Goal: Task Accomplishment & Management: Manage account settings

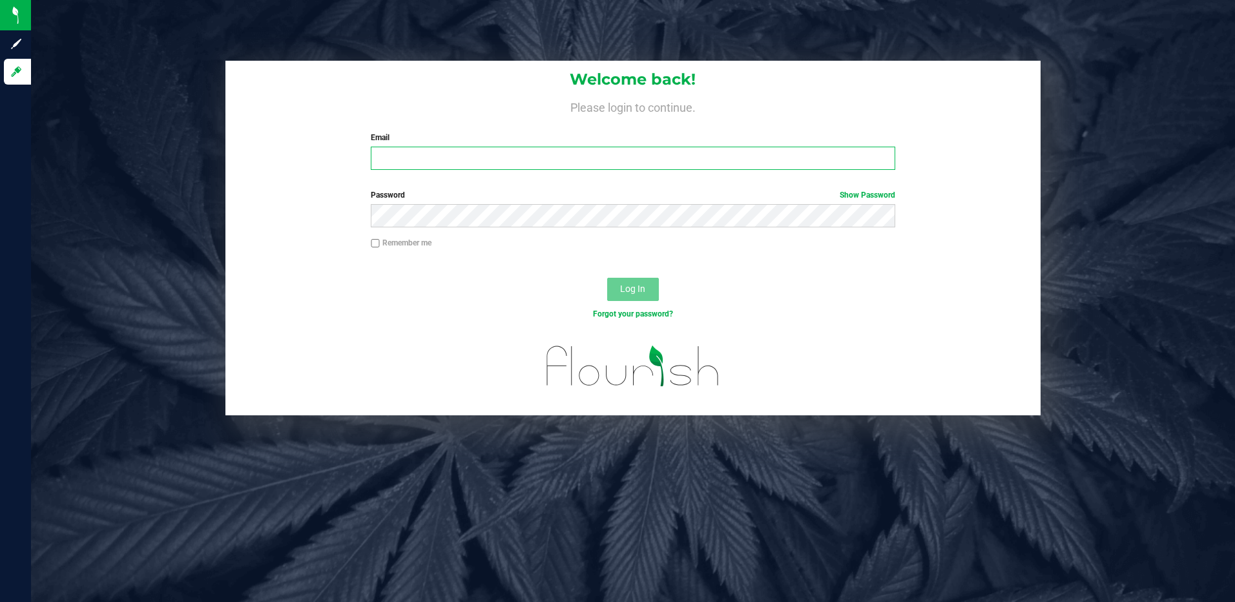
click at [442, 151] on input "Email" at bounding box center [633, 158] width 524 height 23
click at [607, 278] on button "Log In" at bounding box center [633, 289] width 52 height 23
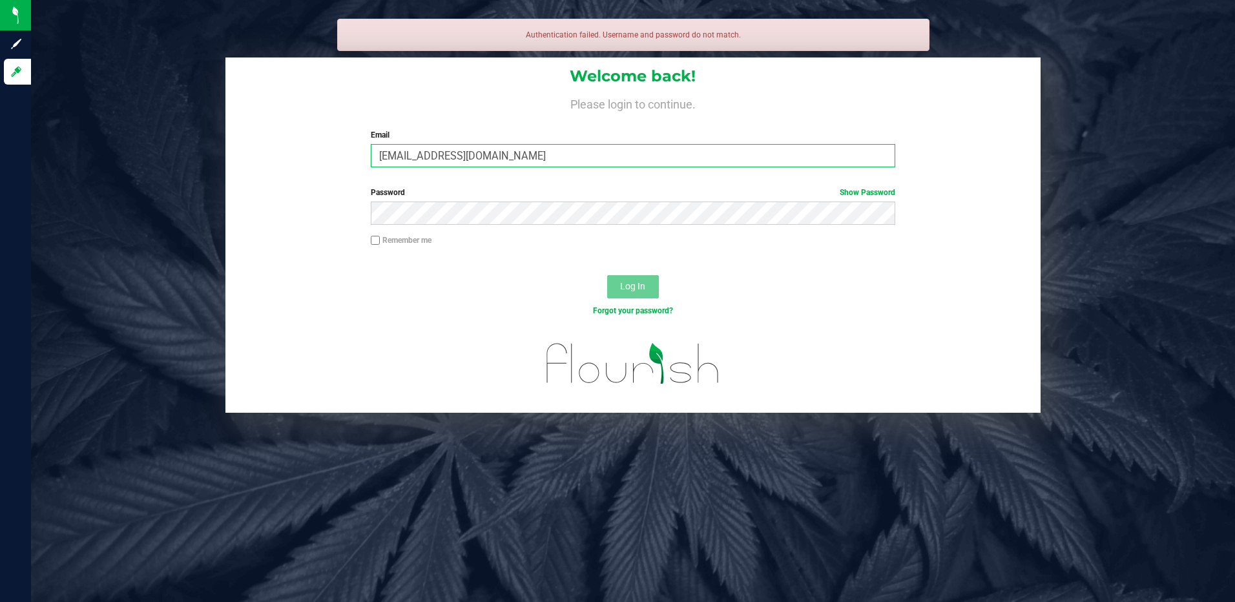
click at [459, 156] on input "vbeles@liveparalllel.com" at bounding box center [633, 155] width 524 height 23
type input "[EMAIL_ADDRESS][DOMAIN_NAME]"
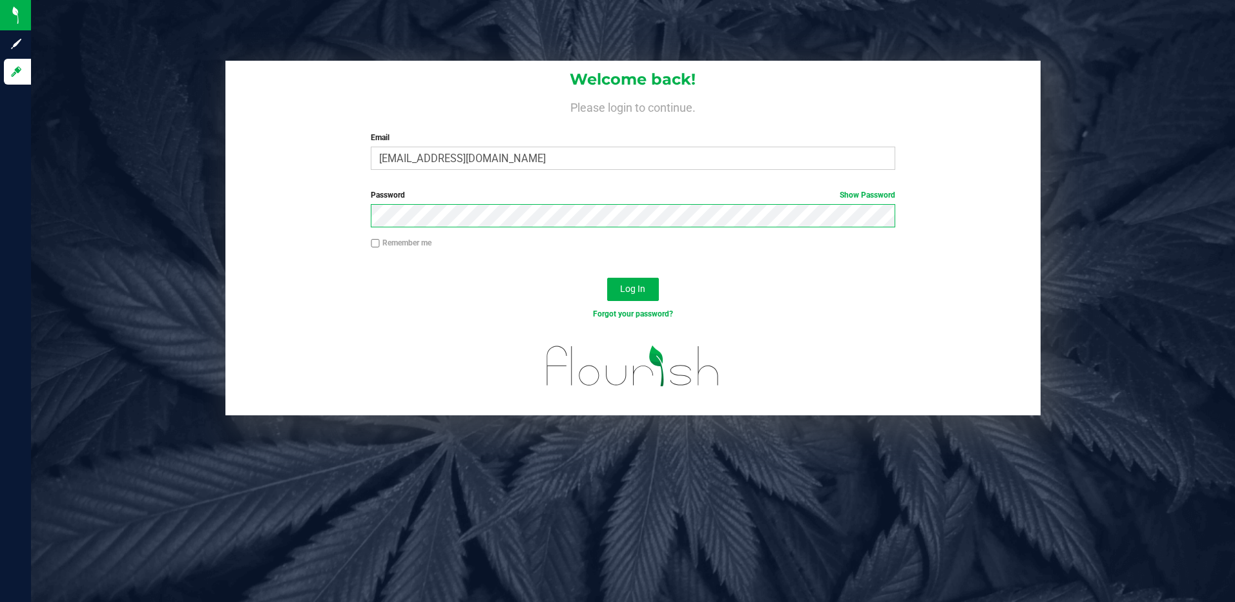
click at [607, 278] on button "Log In" at bounding box center [633, 289] width 52 height 23
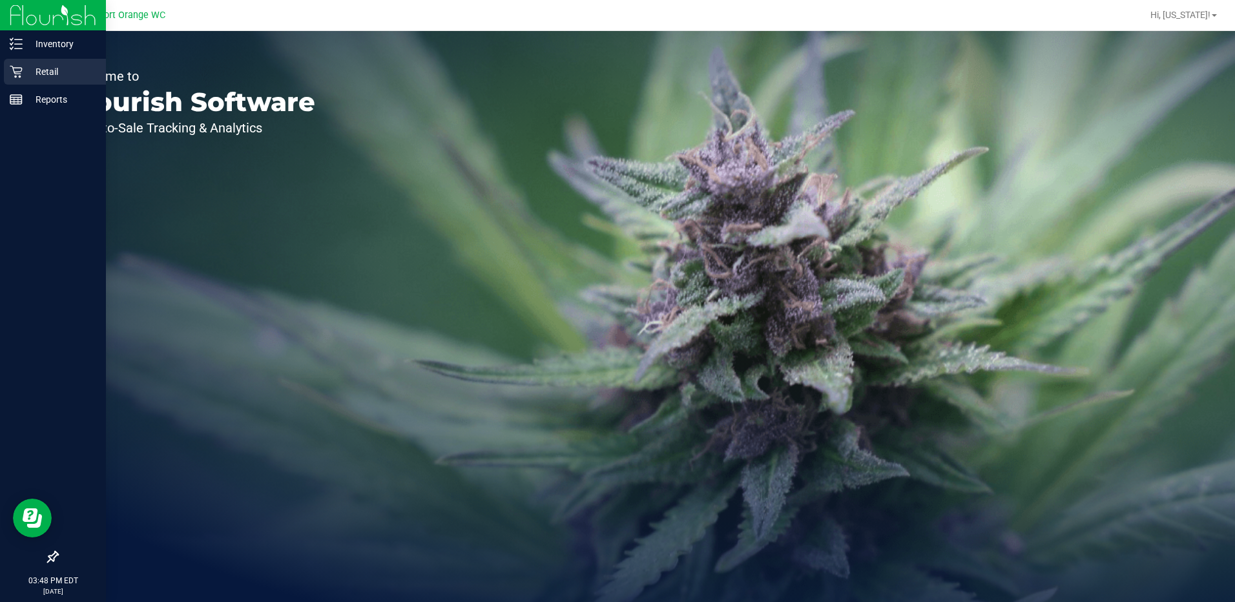
click at [36, 67] on p "Retail" at bounding box center [62, 72] width 78 height 16
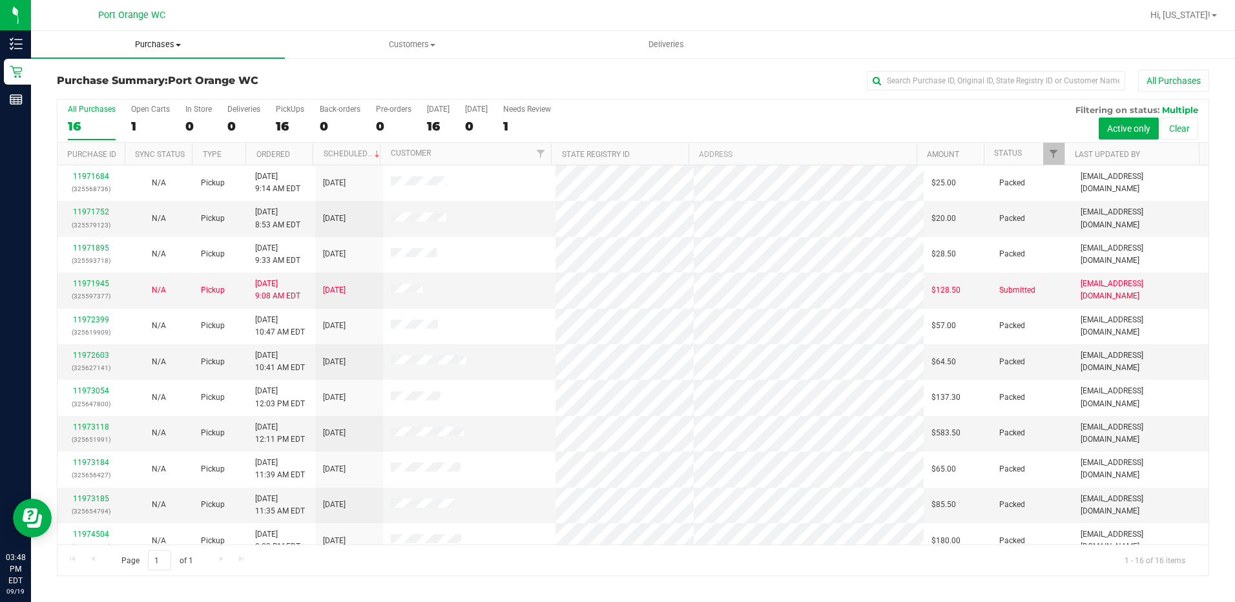
click at [158, 36] on uib-tab-heading "Purchases Summary of purchases Fulfillment All purchases" at bounding box center [158, 44] width 254 height 27
click at [98, 88] on span "Fulfillment" at bounding box center [71, 93] width 80 height 11
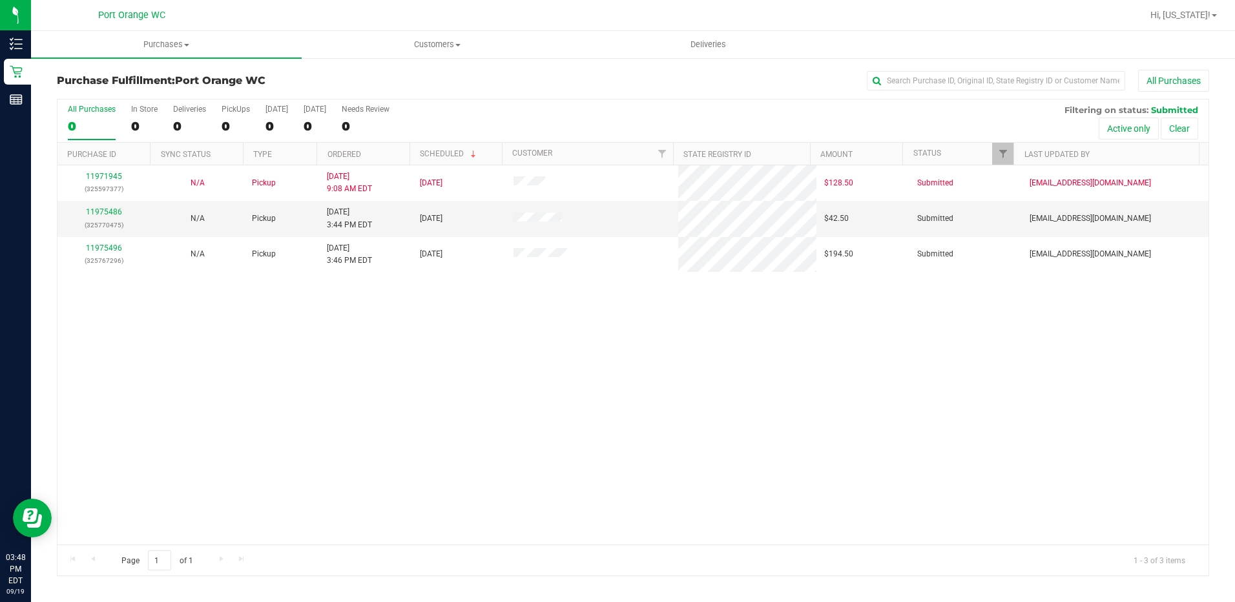
click at [256, 347] on div "11971945 (325597377) N/A Pickup 9/19/2025 9:08 AM EDT 9/19/2025 $128.50 Submitt…" at bounding box center [632, 354] width 1151 height 379
click at [110, 214] on link "11975486" at bounding box center [104, 211] width 36 height 9
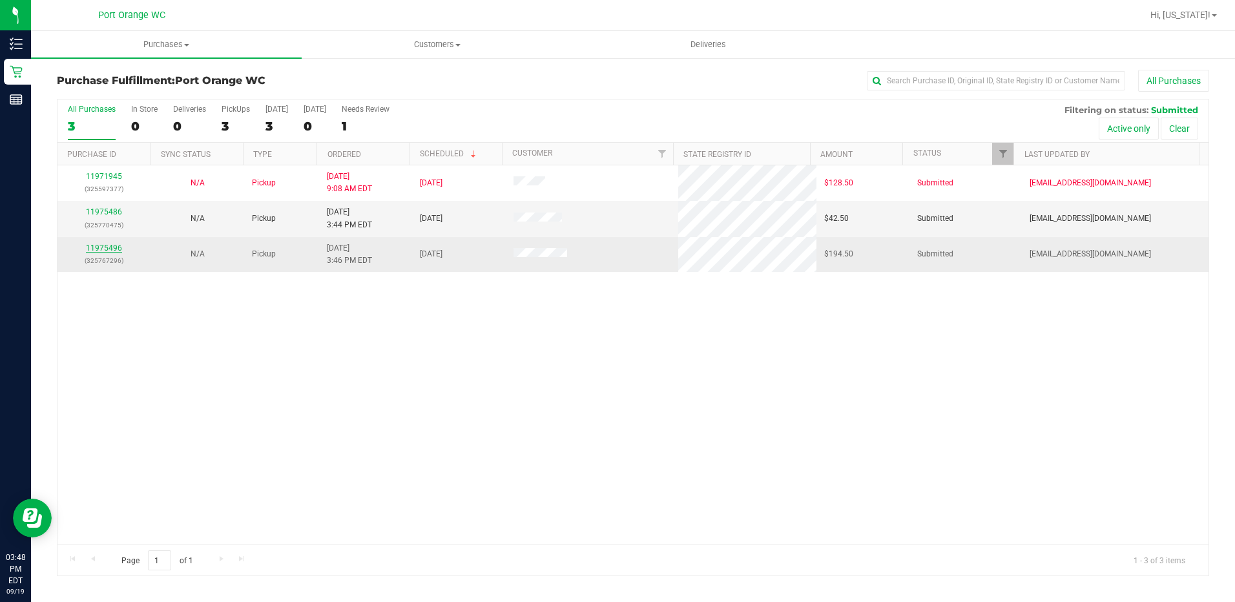
click at [111, 245] on link "11975496" at bounding box center [104, 247] width 36 height 9
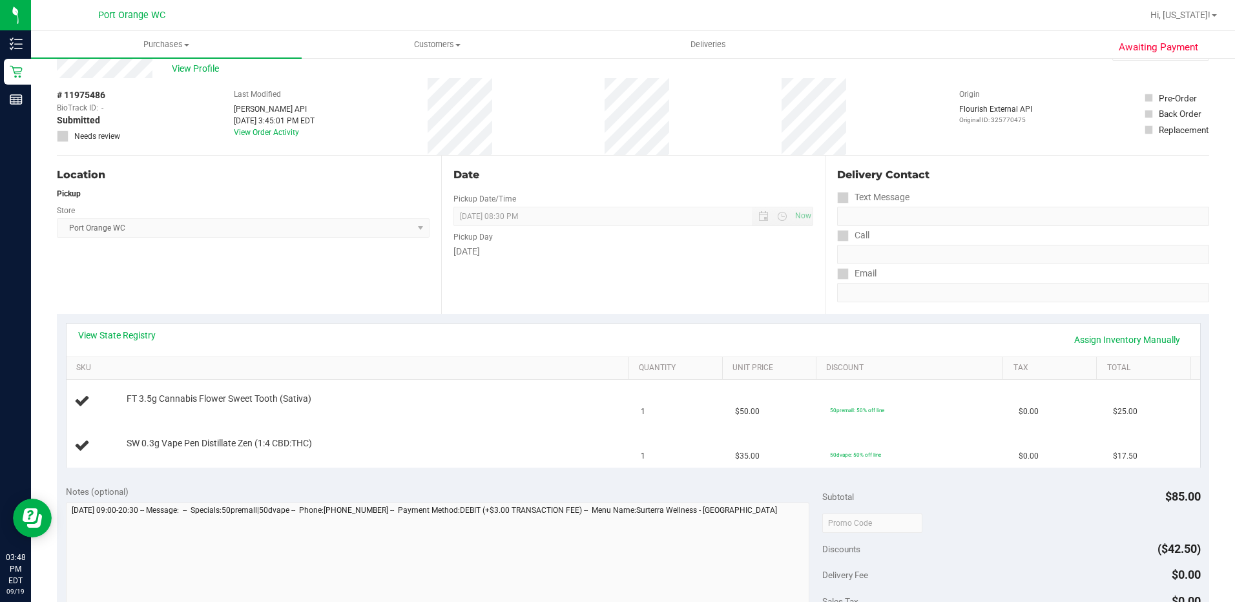
scroll to position [65, 0]
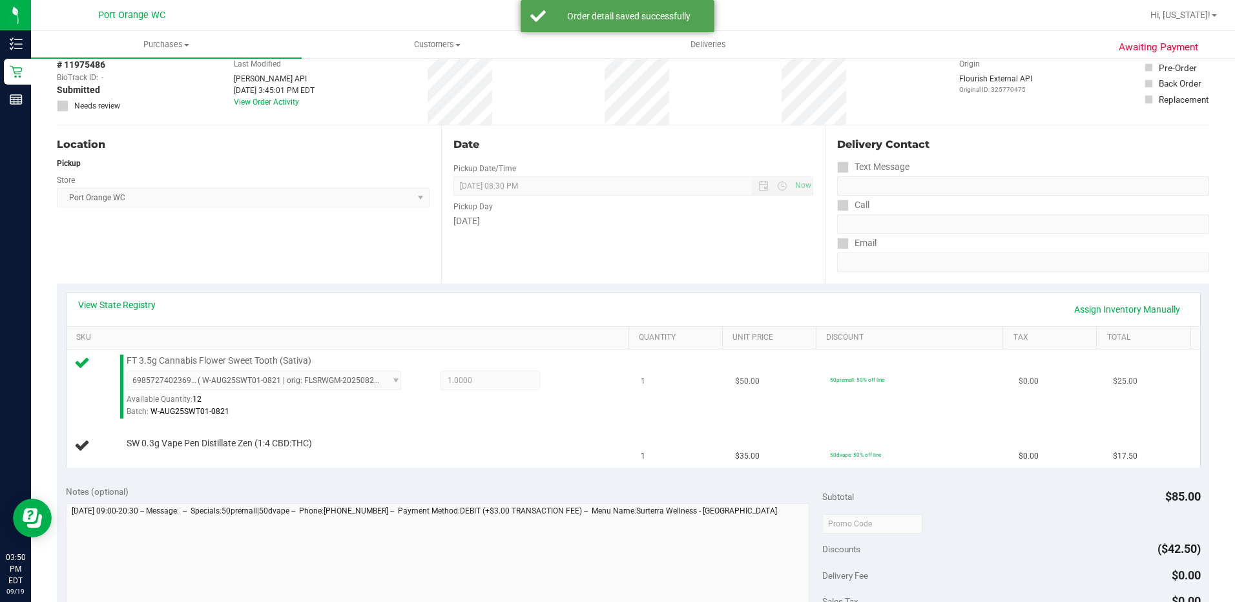
click at [360, 418] on div at bounding box center [375, 418] width 496 height 1
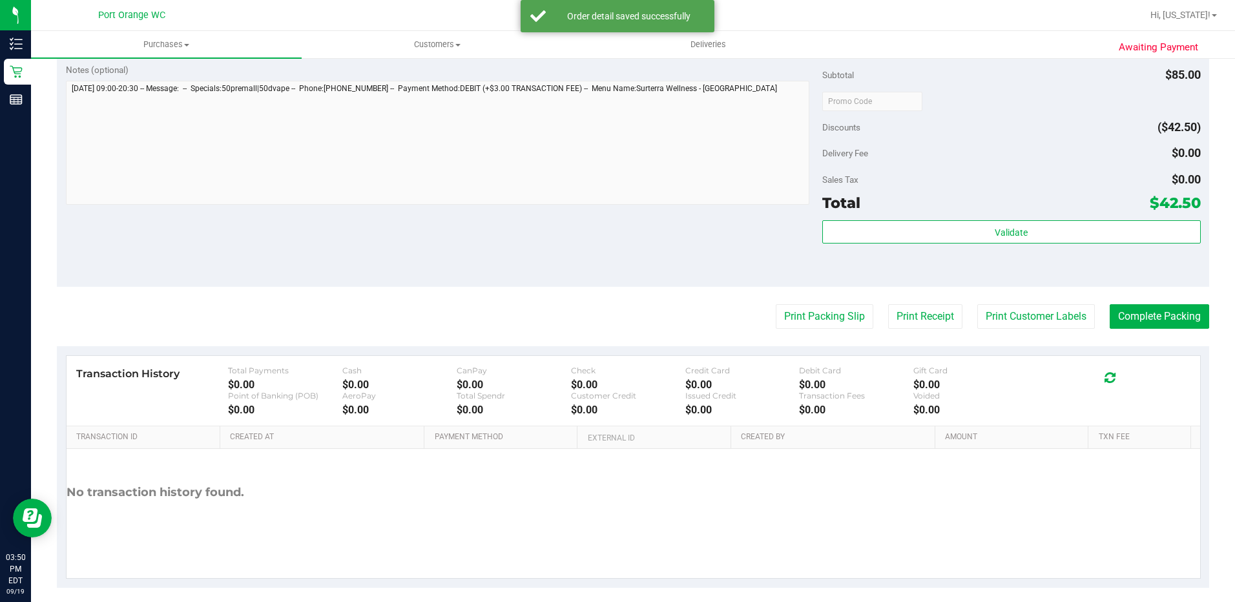
scroll to position [529, 0]
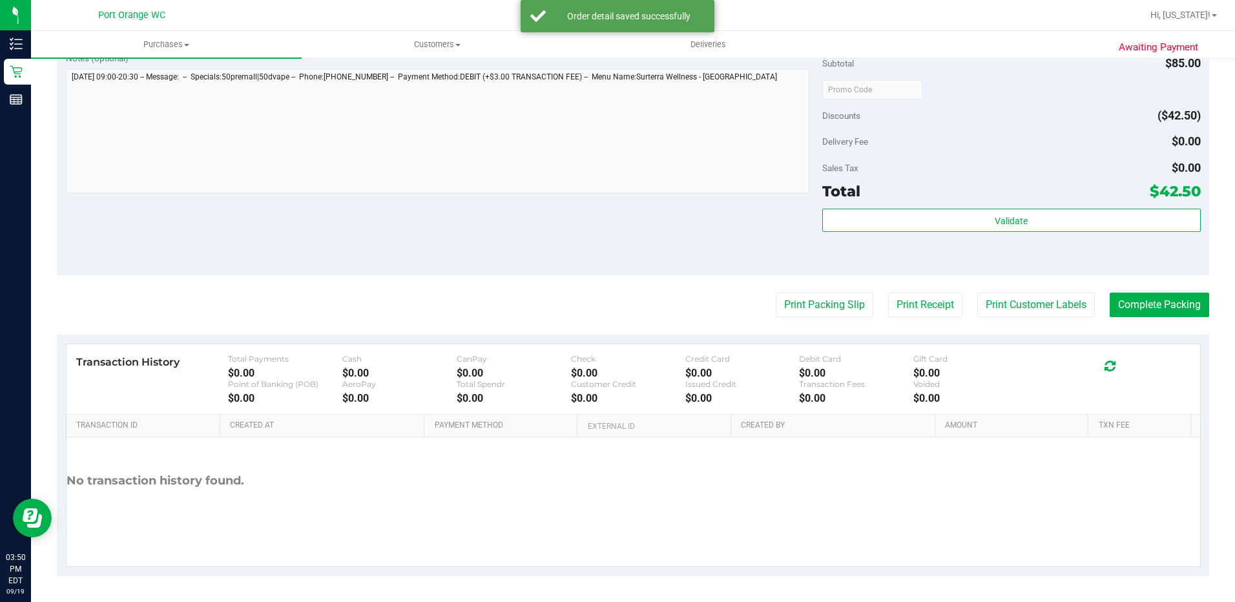
click at [1068, 195] on div "Total $42.50" at bounding box center [1011, 191] width 378 height 23
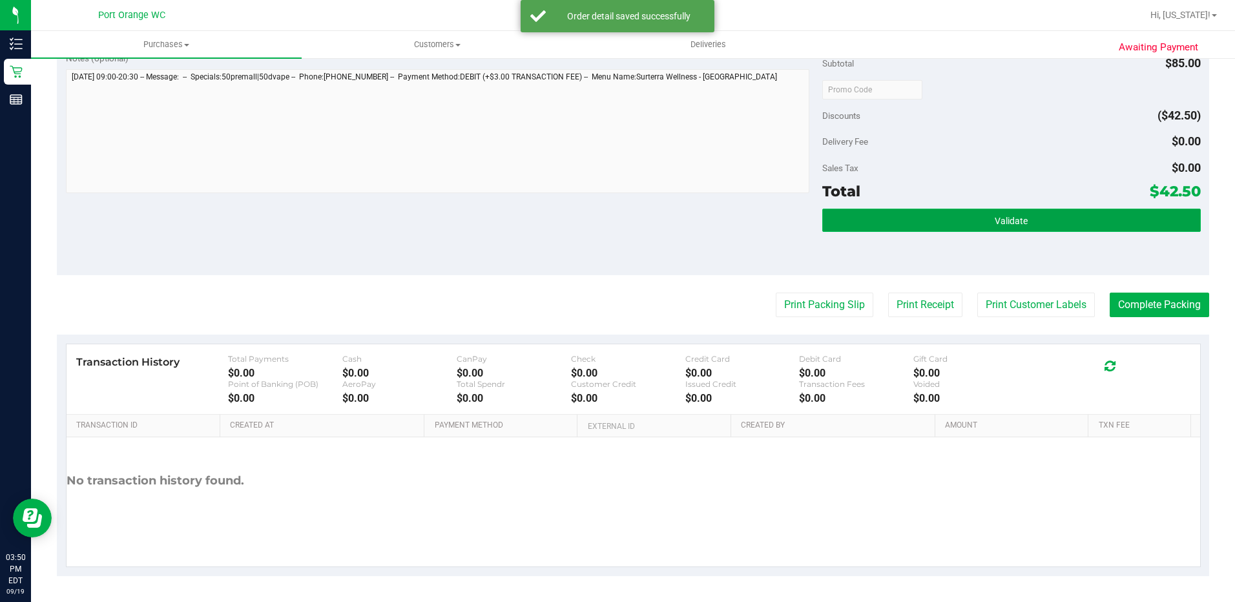
click at [1084, 225] on button "Validate" at bounding box center [1011, 220] width 378 height 23
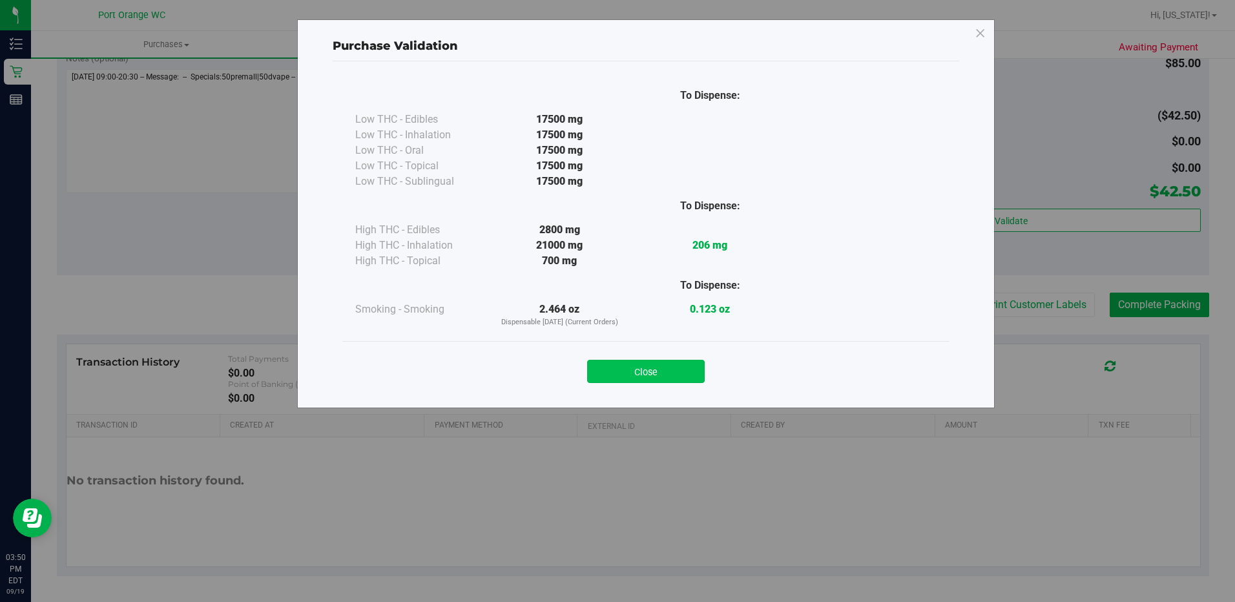
click at [679, 378] on button "Close" at bounding box center [646, 371] width 118 height 23
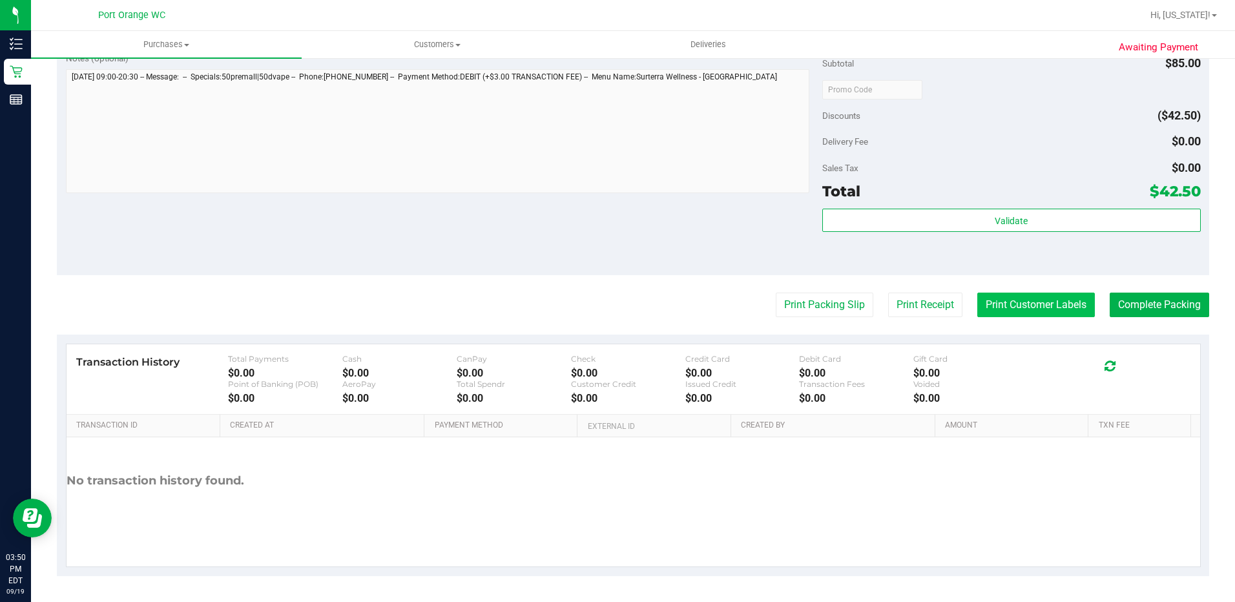
click at [1050, 316] on button "Print Customer Labels" at bounding box center [1036, 305] width 118 height 25
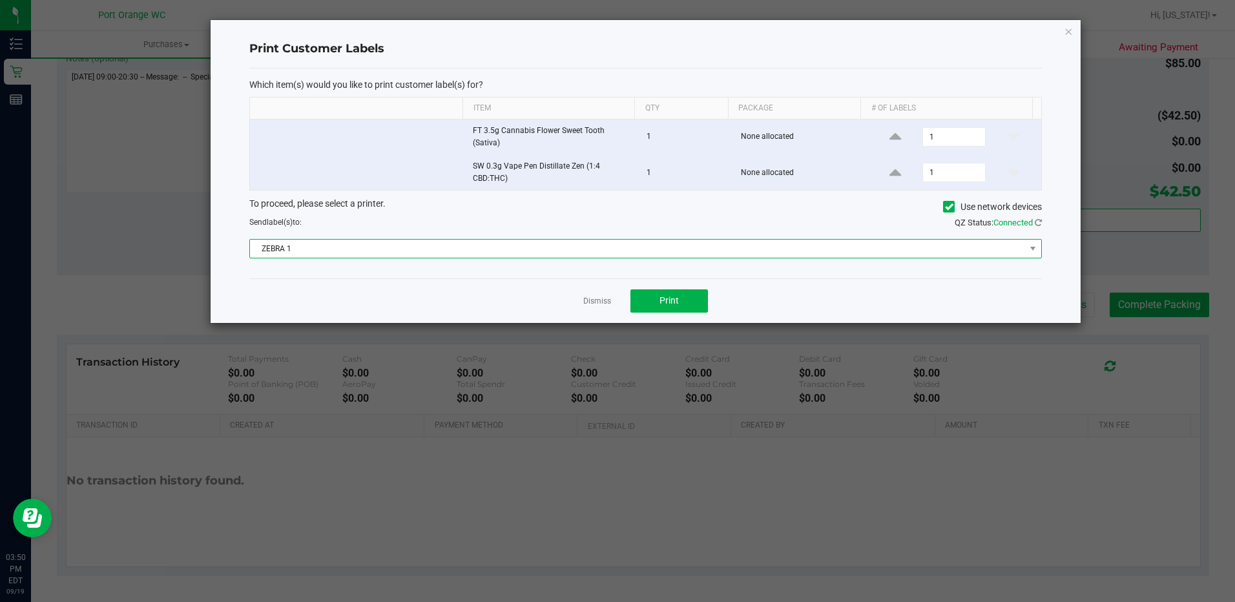
click at [711, 257] on span "ZEBRA 1" at bounding box center [637, 249] width 775 height 18
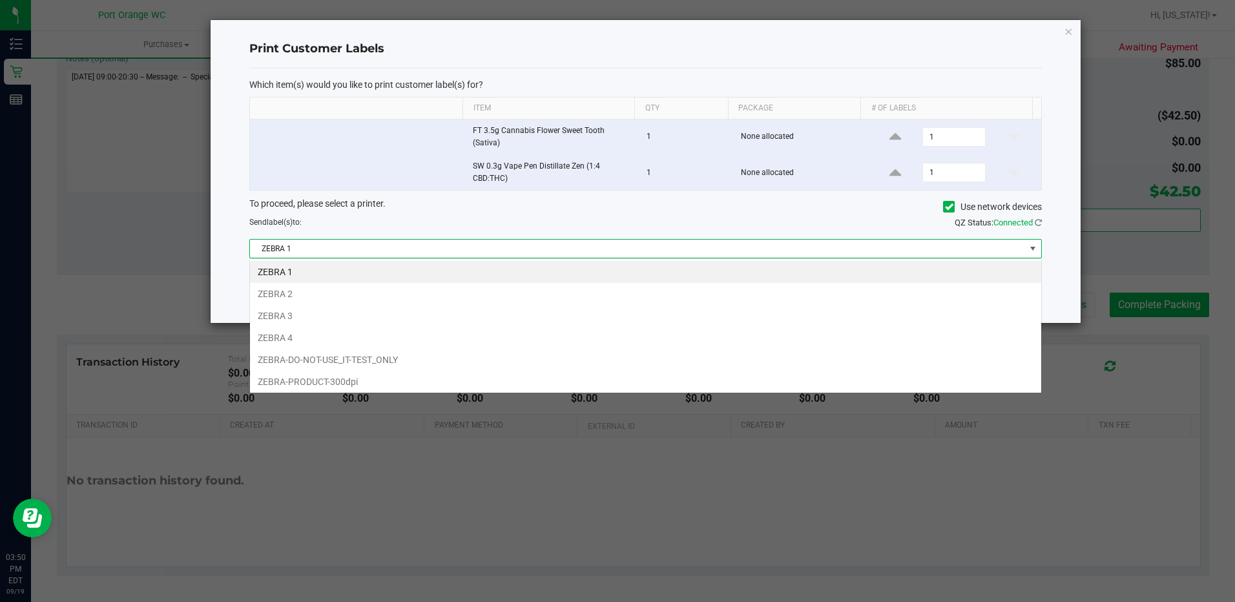
scroll to position [19, 792]
click at [307, 293] on li "ZEBRA 2" at bounding box center [645, 294] width 791 height 22
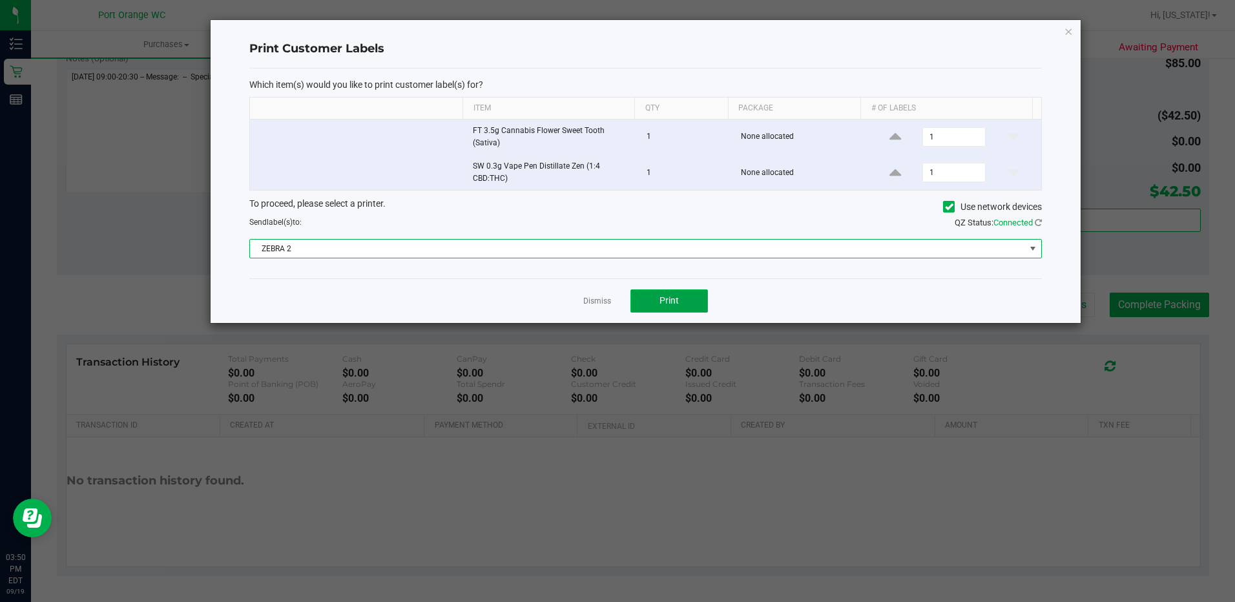
click at [683, 300] on button "Print" at bounding box center [669, 300] width 78 height 23
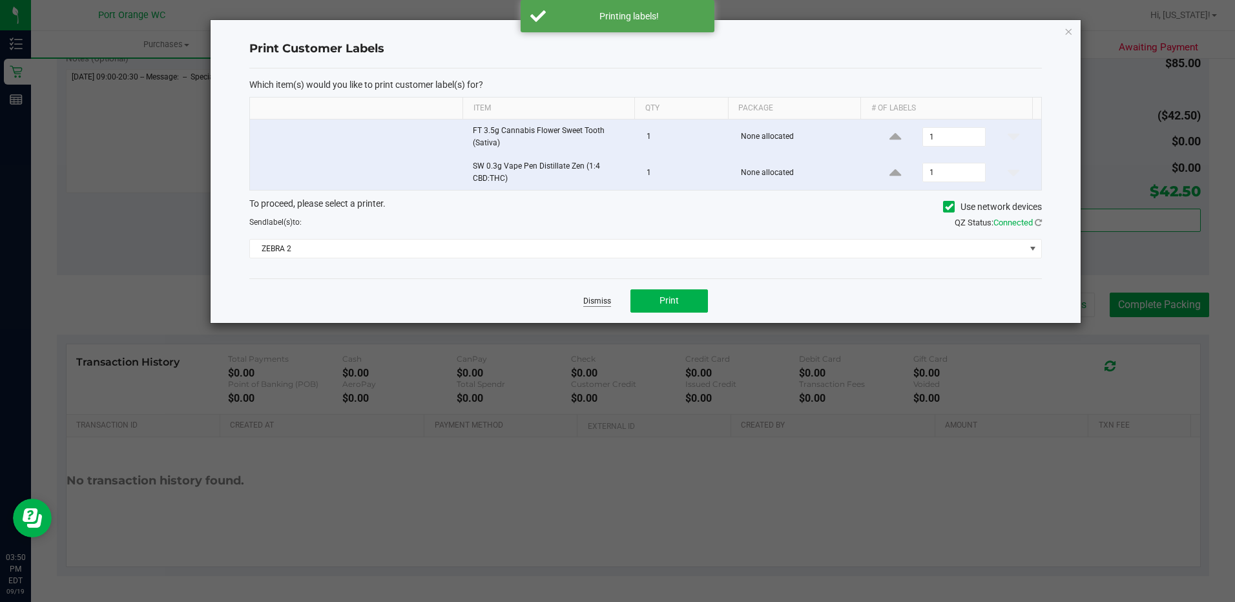
click at [595, 296] on link "Dismiss" at bounding box center [597, 301] width 28 height 11
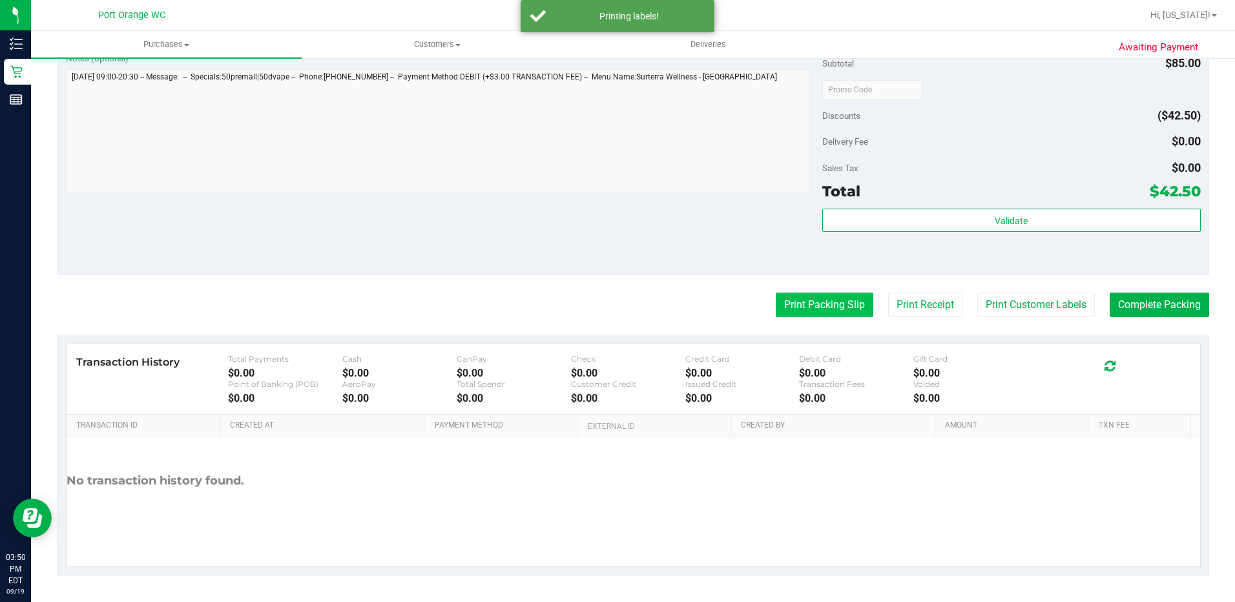
click at [803, 308] on button "Print Packing Slip" at bounding box center [825, 305] width 98 height 25
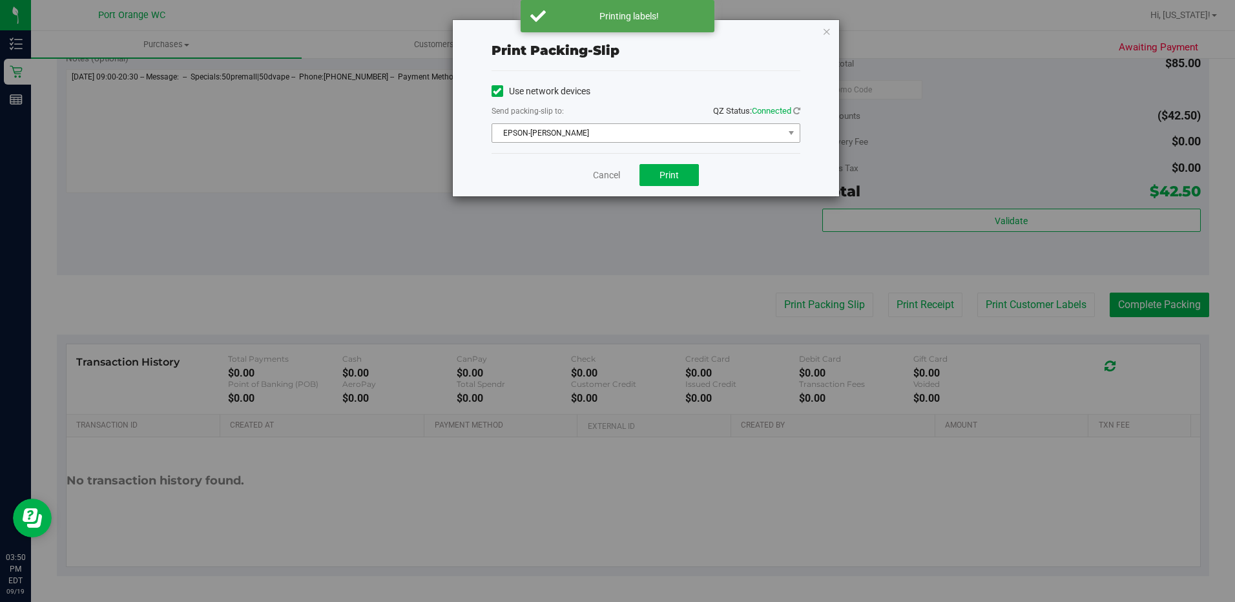
click at [612, 139] on span "EPSON-BOBBIE-GENTRY" at bounding box center [637, 133] width 291 height 18
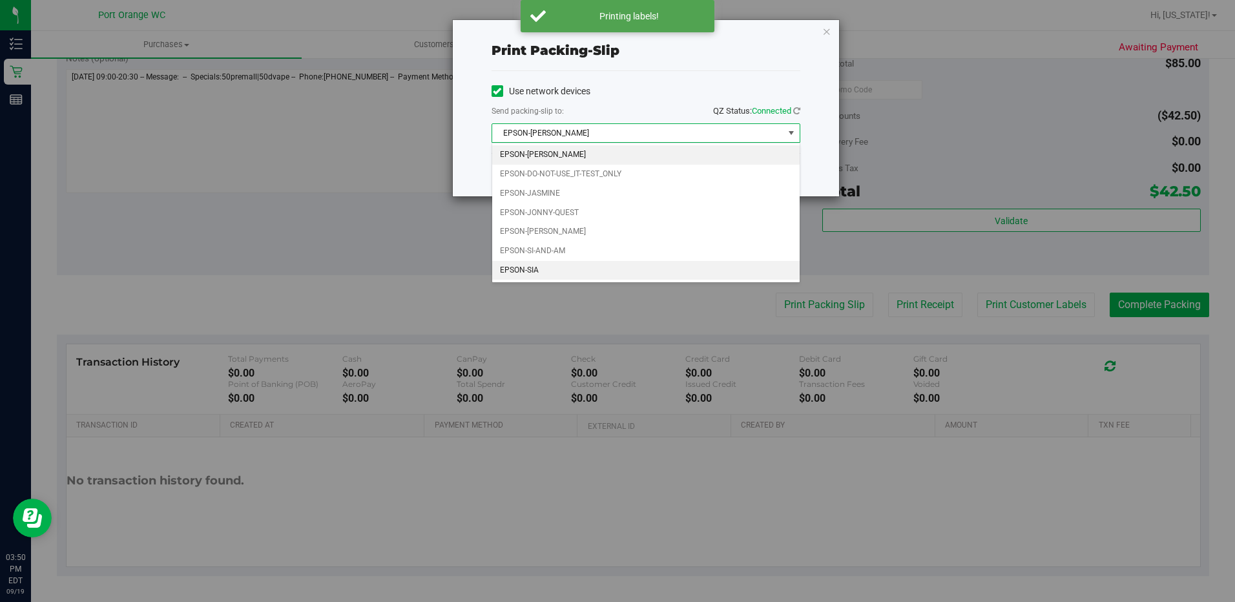
click at [554, 274] on li "EPSON-SIA" at bounding box center [645, 270] width 307 height 19
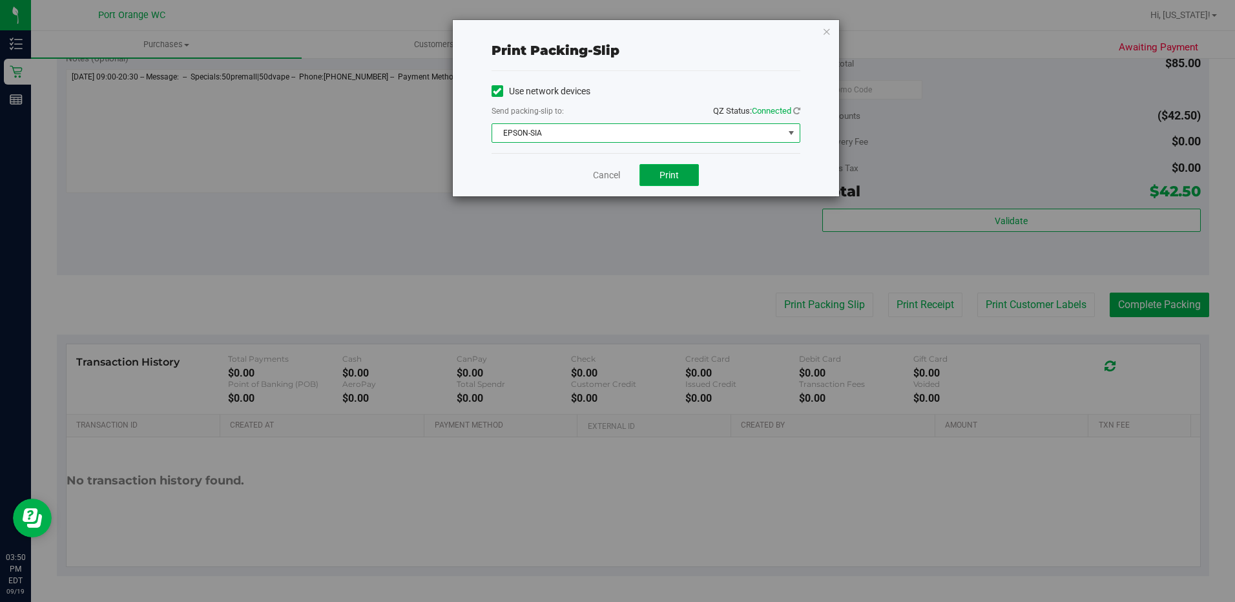
click at [676, 178] on span "Print" at bounding box center [668, 175] width 19 height 10
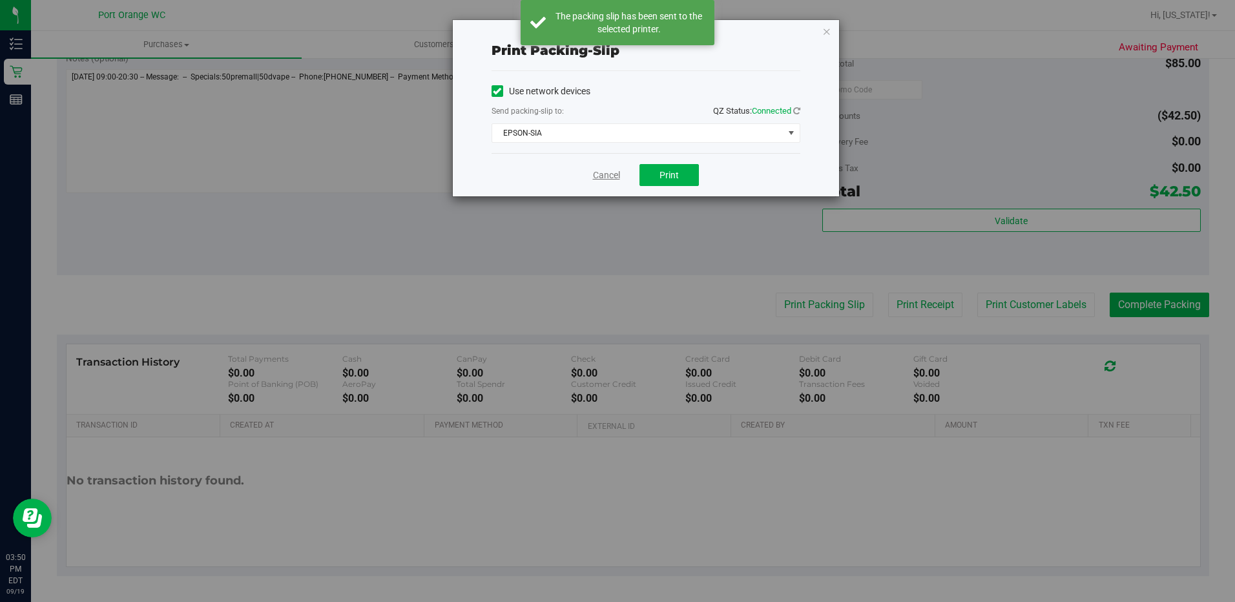
click at [603, 171] on link "Cancel" at bounding box center [606, 176] width 27 height 14
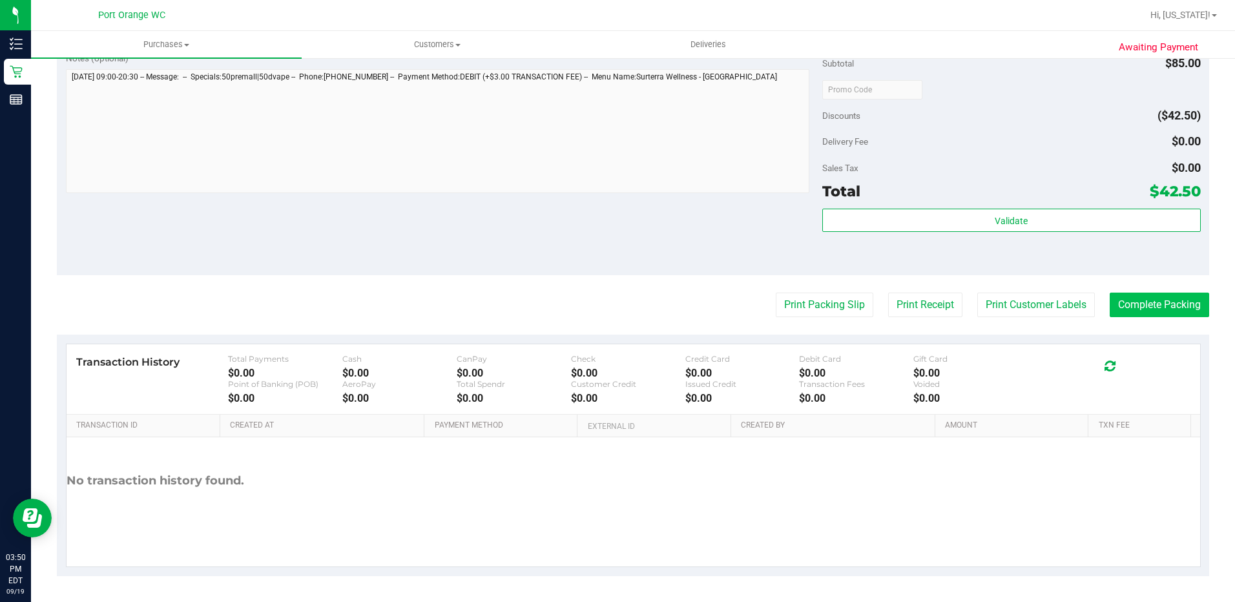
click at [1154, 317] on button "Complete Packing" at bounding box center [1159, 305] width 99 height 25
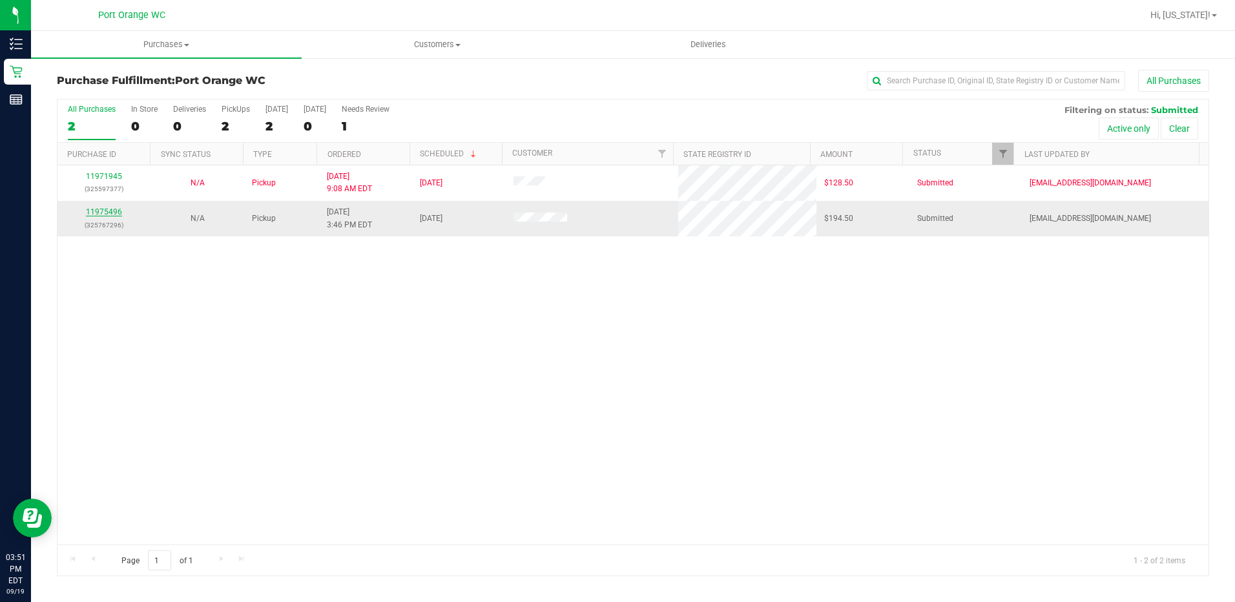
click at [113, 214] on link "11975496" at bounding box center [104, 211] width 36 height 9
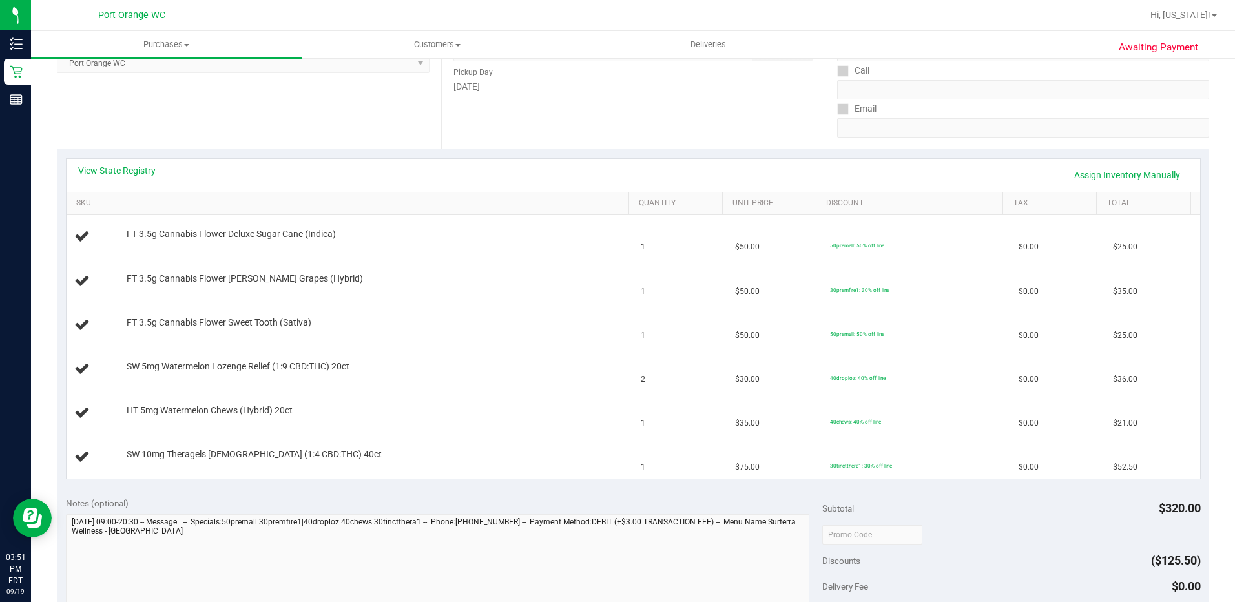
scroll to position [211, 0]
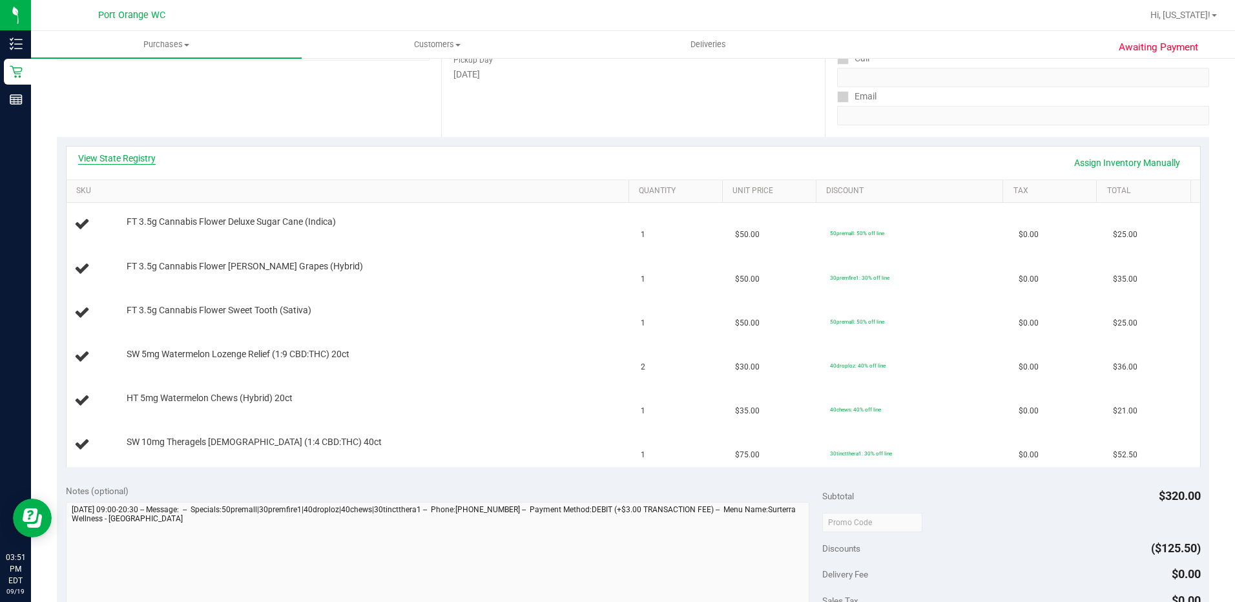
click at [105, 157] on link "View State Registry" at bounding box center [117, 158] width 78 height 13
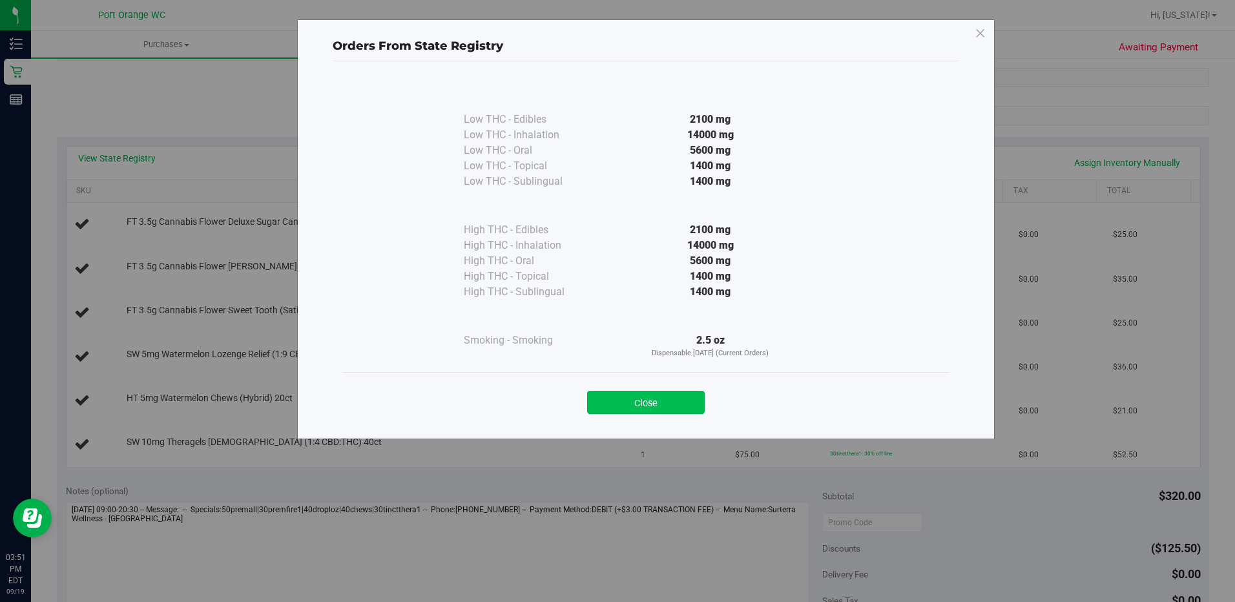
click at [613, 392] on button "Close" at bounding box center [646, 402] width 118 height 23
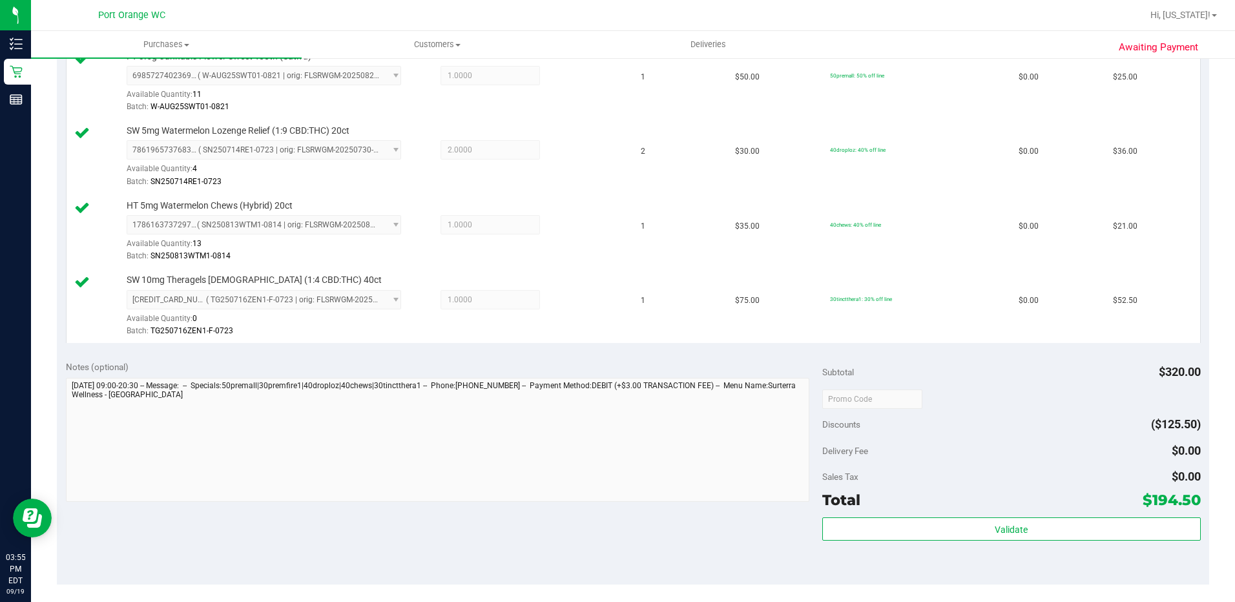
scroll to position [672, 0]
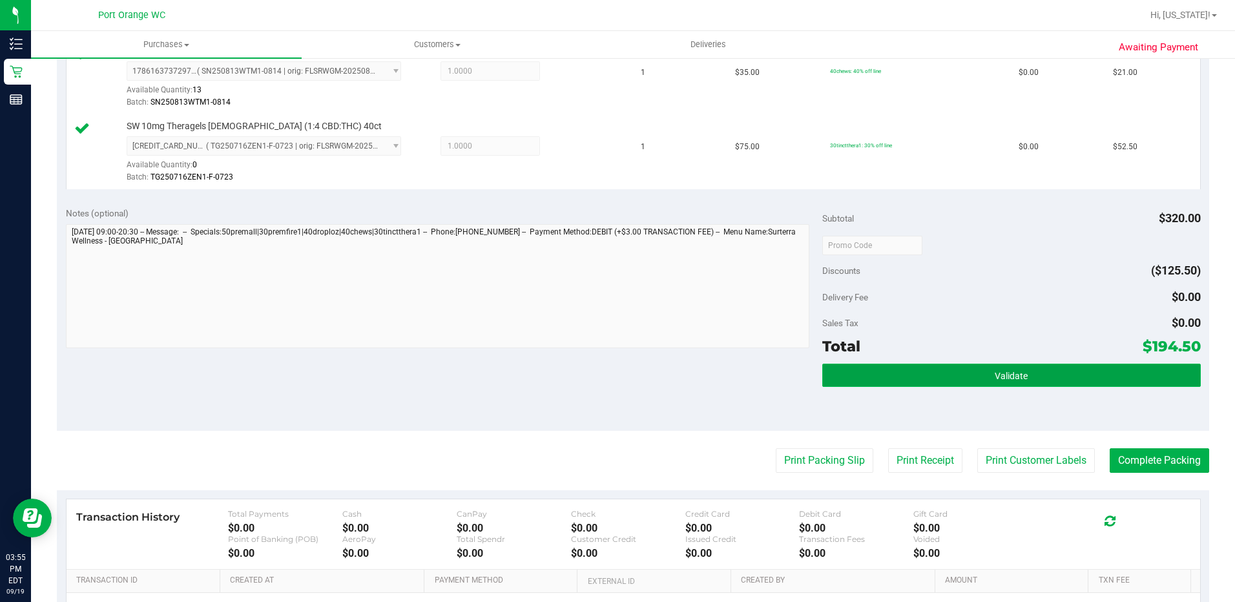
click at [1059, 371] on button "Validate" at bounding box center [1011, 375] width 378 height 23
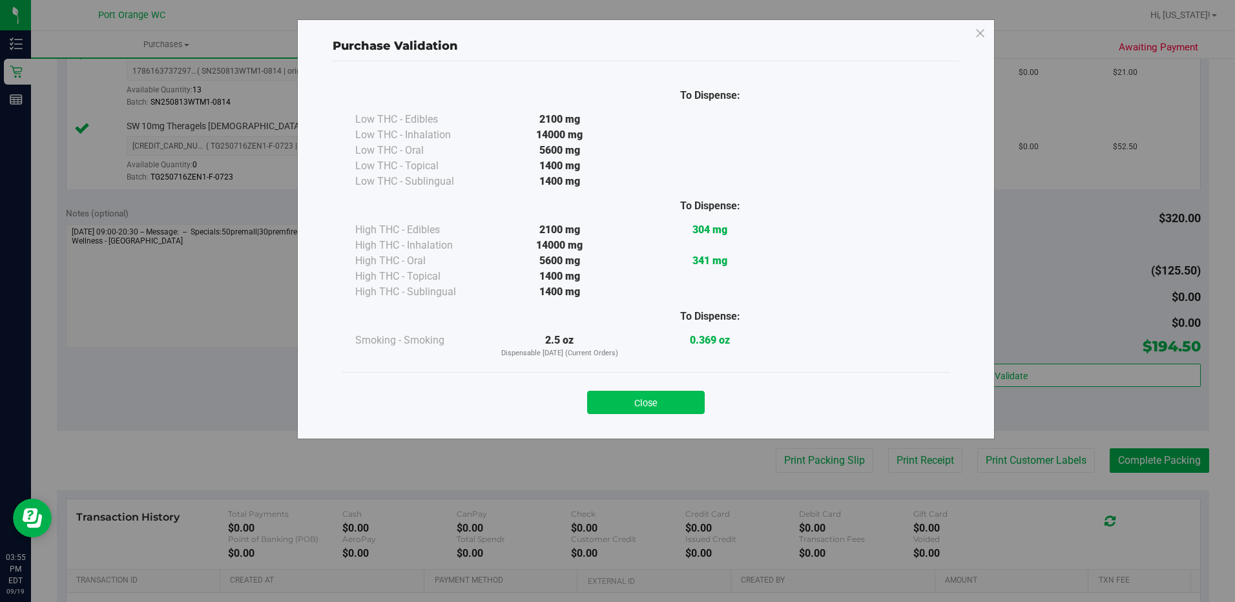
click at [657, 411] on button "Close" at bounding box center [646, 402] width 118 height 23
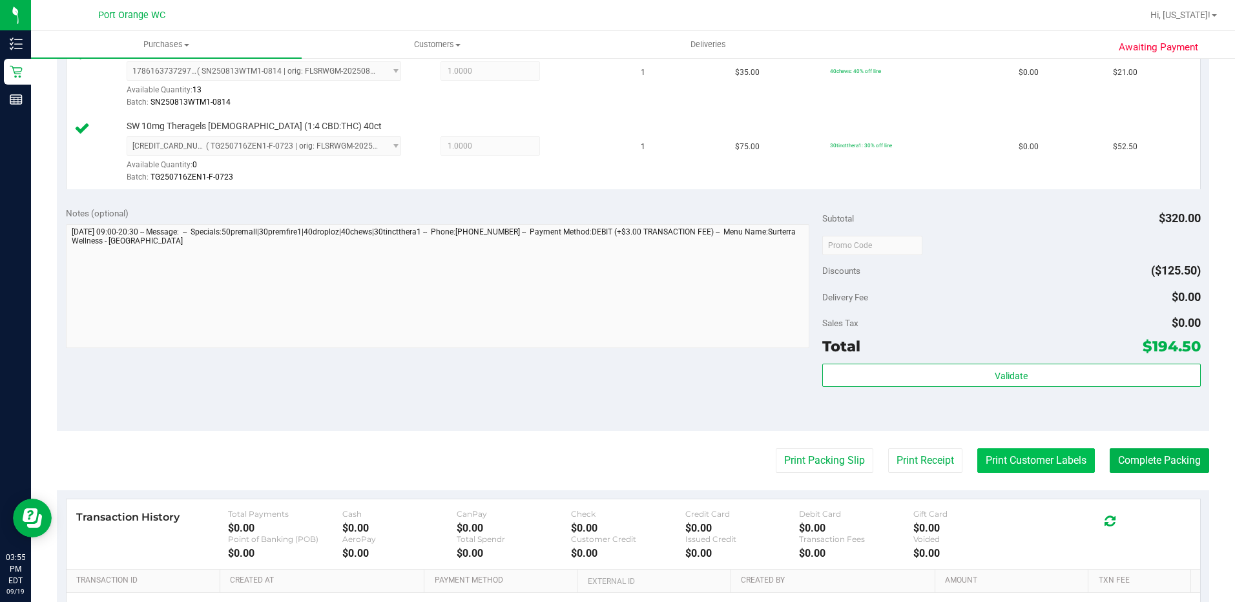
click at [1039, 468] on button "Print Customer Labels" at bounding box center [1036, 460] width 118 height 25
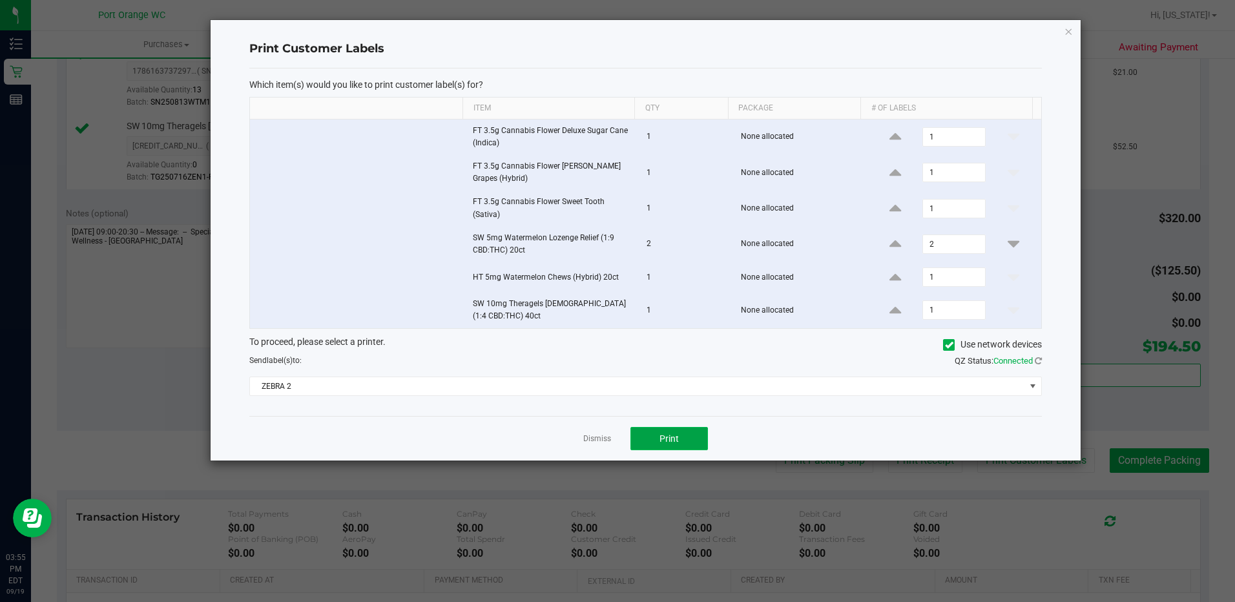
click at [671, 444] on button "Print" at bounding box center [669, 438] width 78 height 23
click at [597, 433] on link "Dismiss" at bounding box center [597, 438] width 28 height 11
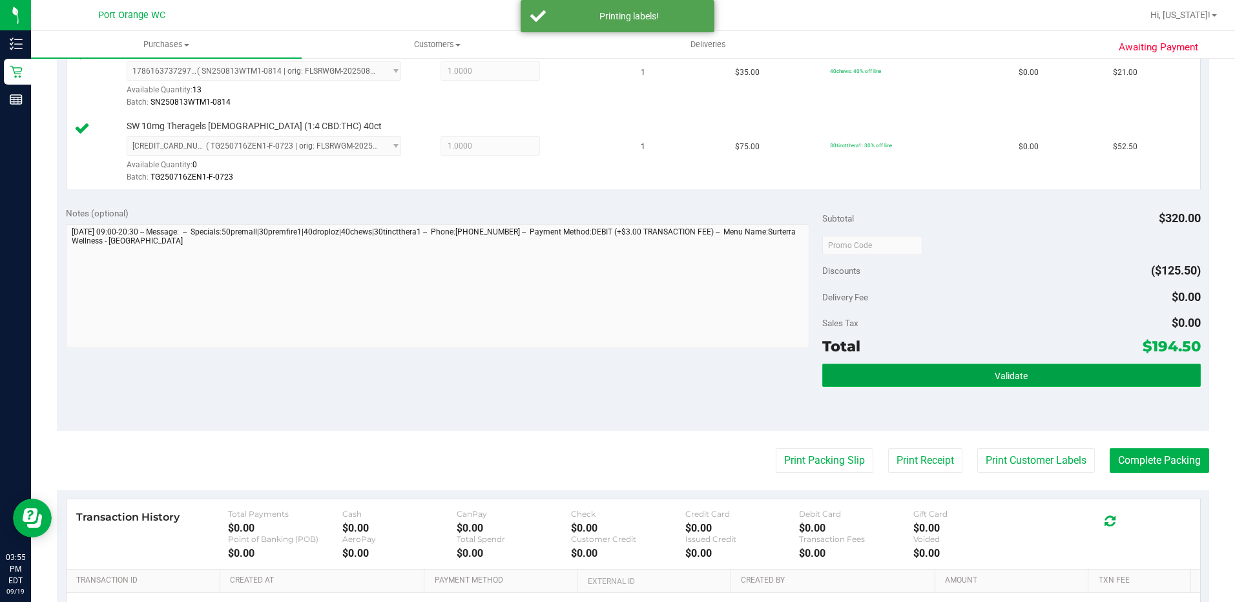
click at [1035, 382] on button "Validate" at bounding box center [1011, 375] width 378 height 23
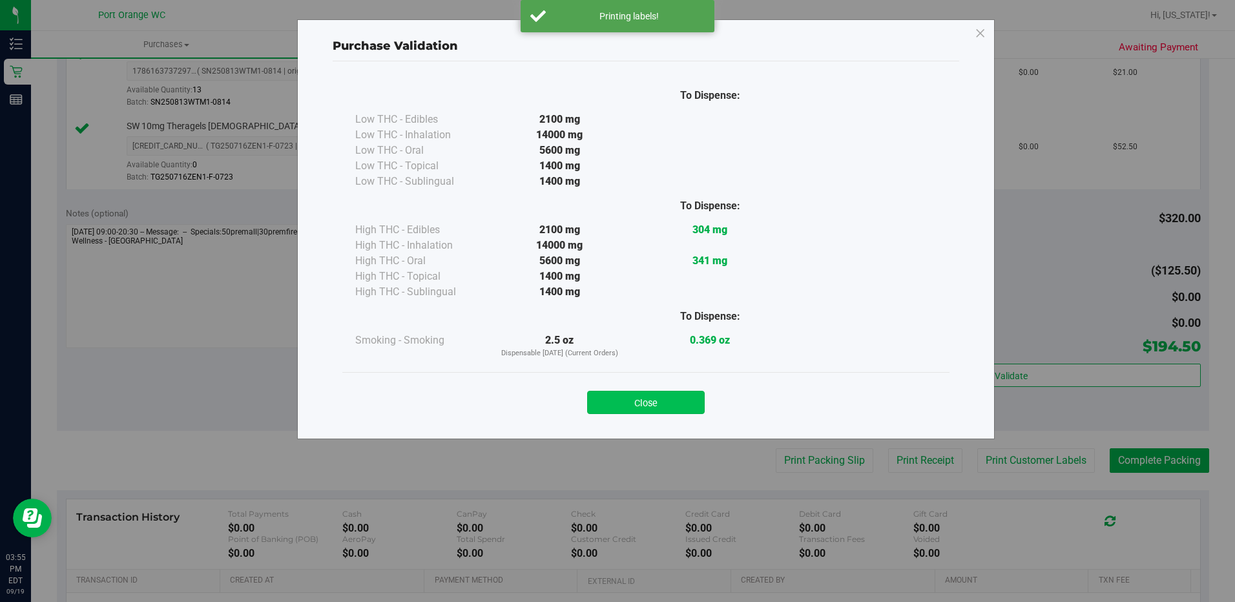
click at [639, 410] on button "Close" at bounding box center [646, 402] width 118 height 23
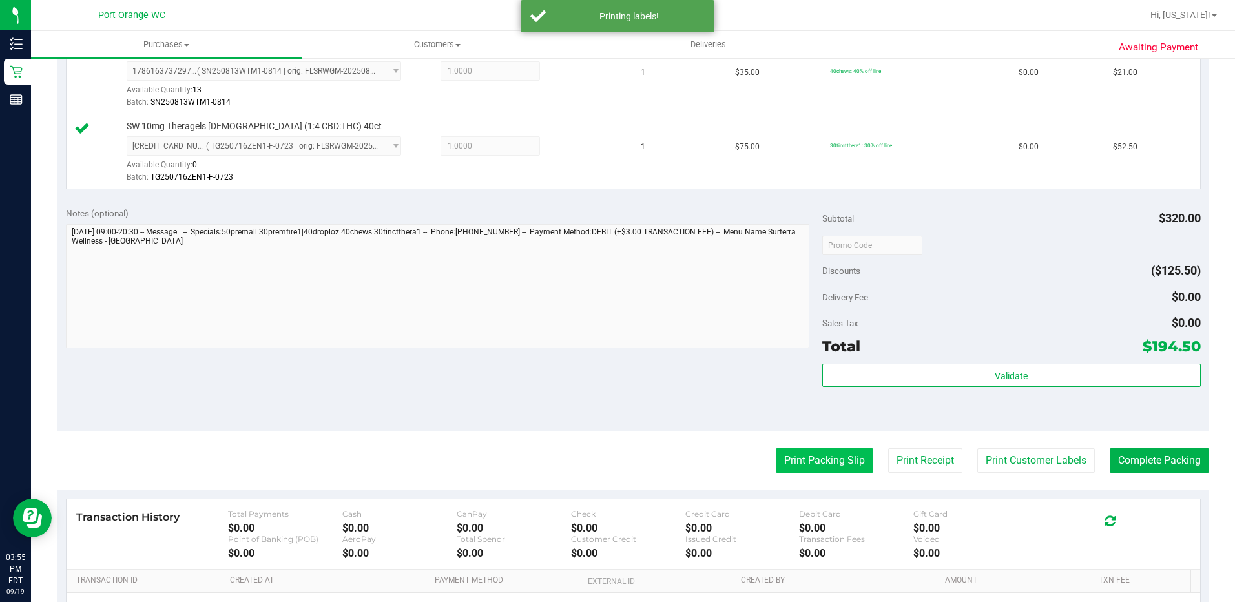
click at [814, 463] on button "Print Packing Slip" at bounding box center [825, 460] width 98 height 25
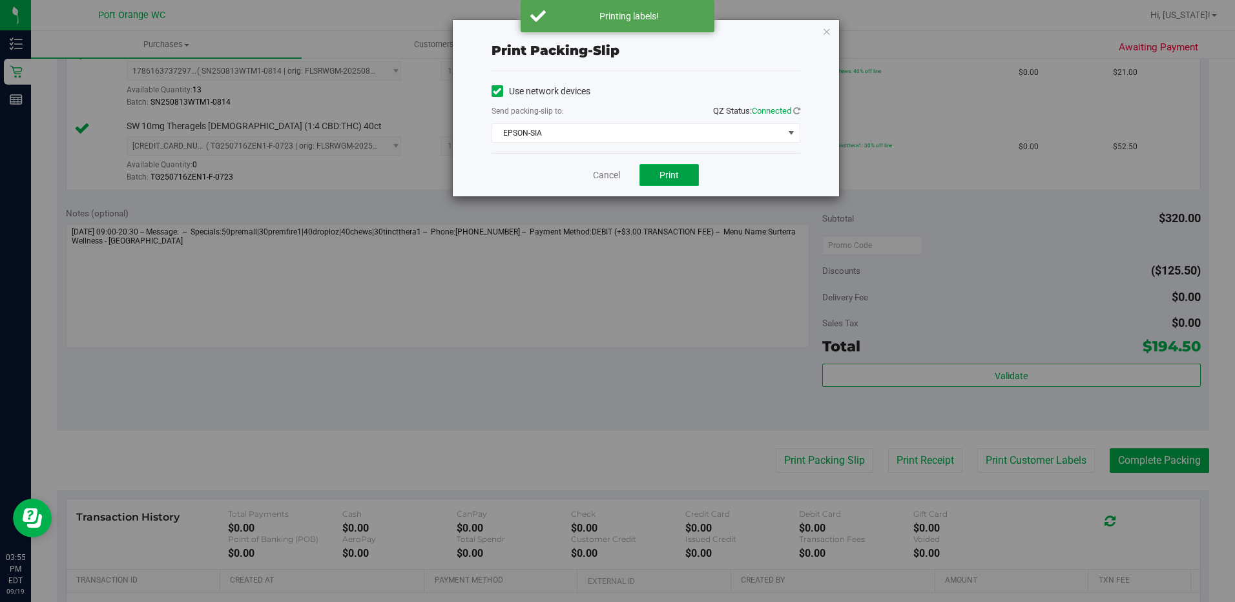
click at [667, 176] on span "Print" at bounding box center [668, 175] width 19 height 10
click at [596, 176] on link "Cancel" at bounding box center [606, 176] width 27 height 14
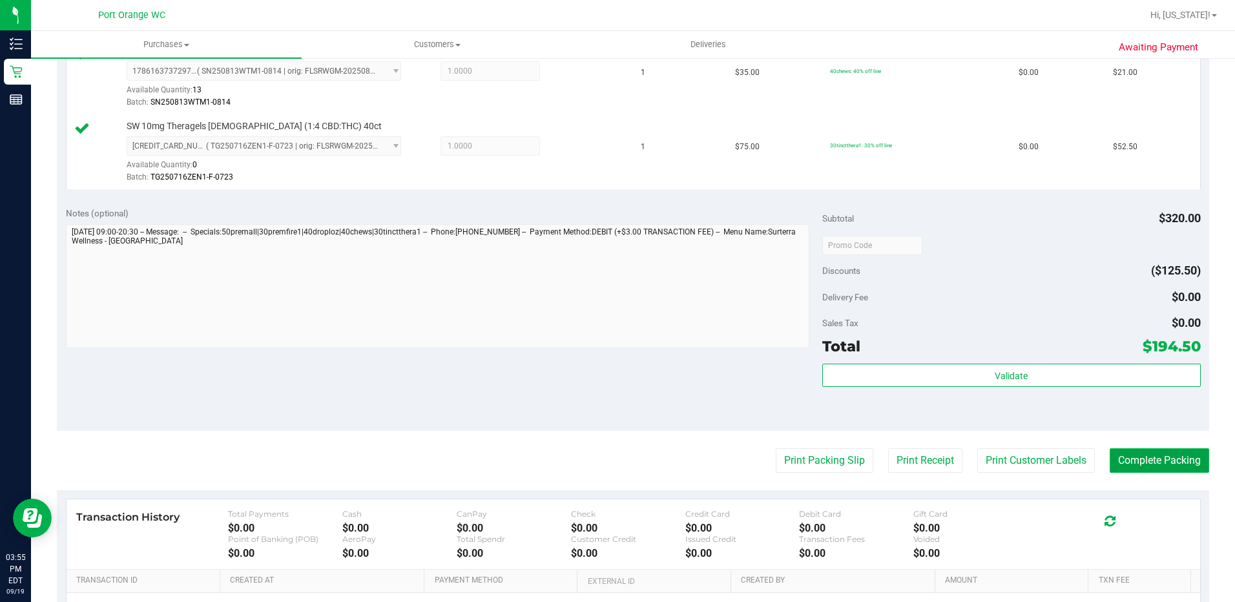
click at [1126, 450] on button "Complete Packing" at bounding box center [1159, 460] width 99 height 25
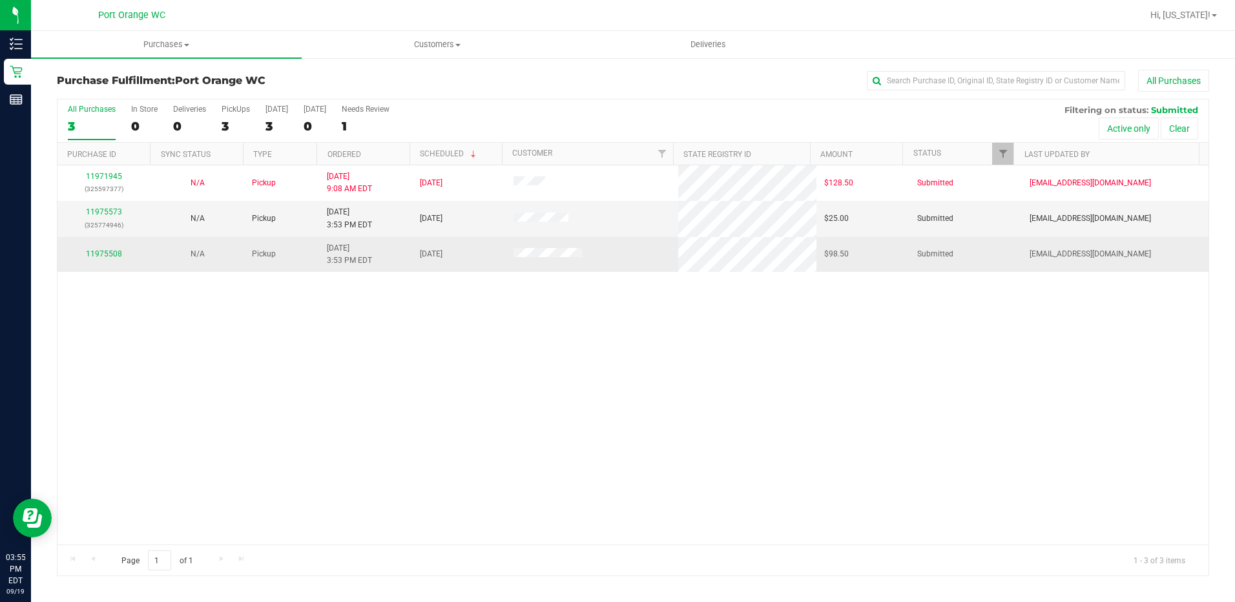
drag, startPoint x: 192, startPoint y: 229, endPoint x: 168, endPoint y: 245, distance: 29.7
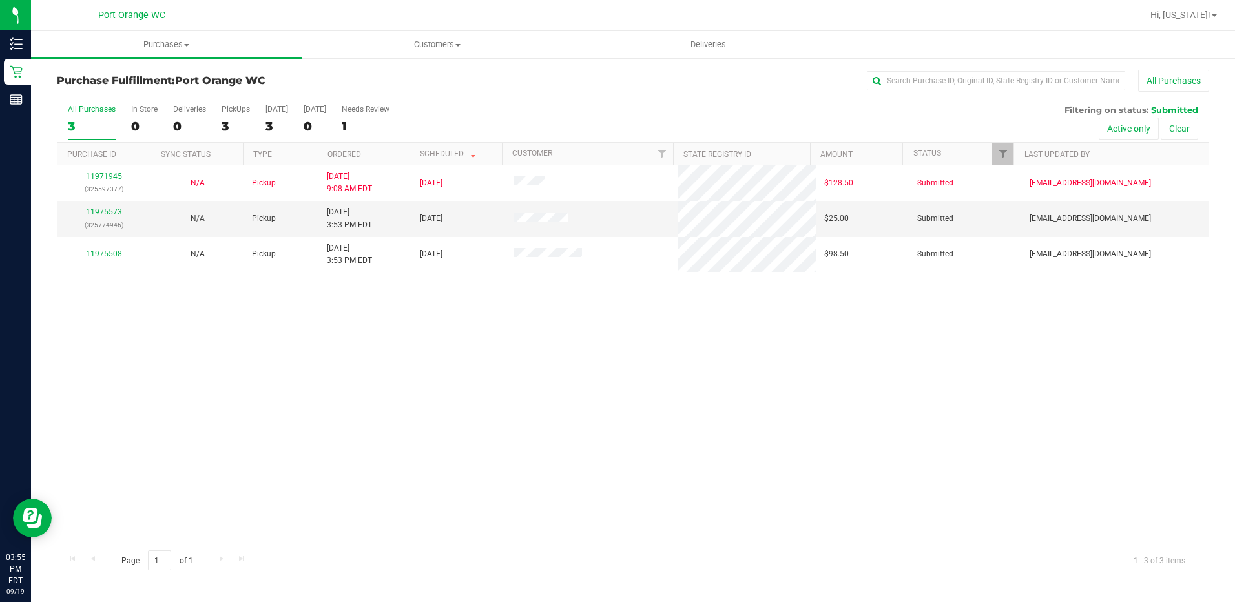
drag, startPoint x: 168, startPoint y: 245, endPoint x: 422, endPoint y: 61, distance: 314.4
click at [425, 74] on div "Purchase Fulfillment: Port Orange WC All Purchases" at bounding box center [633, 84] width 1152 height 28
click at [112, 209] on link "11975573" at bounding box center [104, 211] width 36 height 9
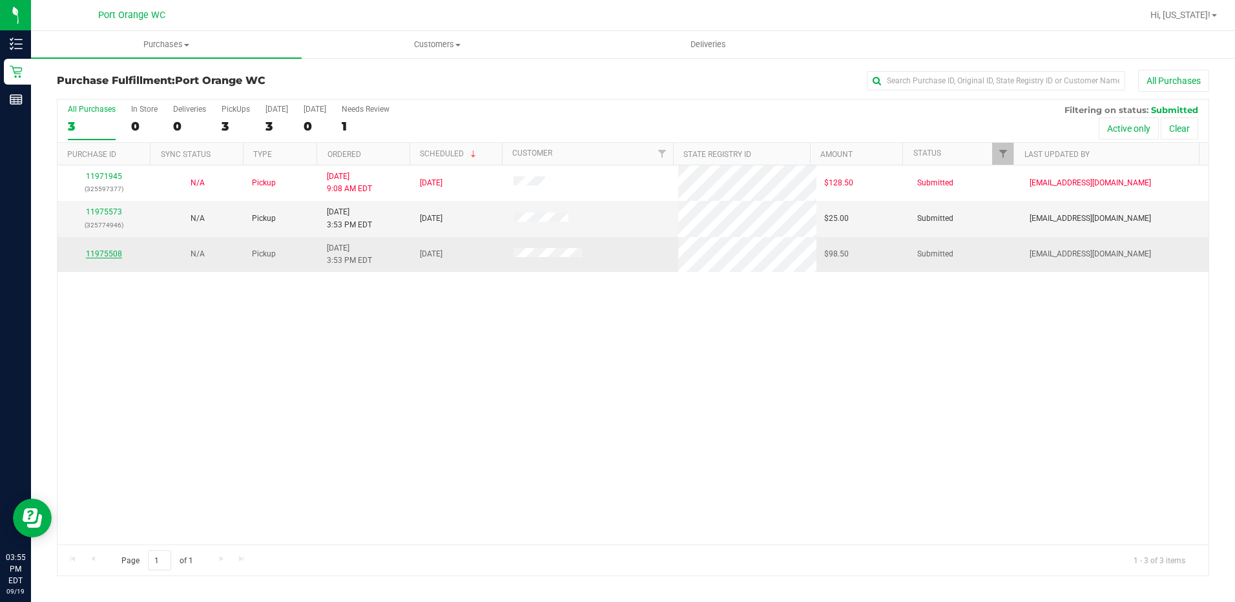
click at [101, 251] on link "11975508" at bounding box center [104, 253] width 36 height 9
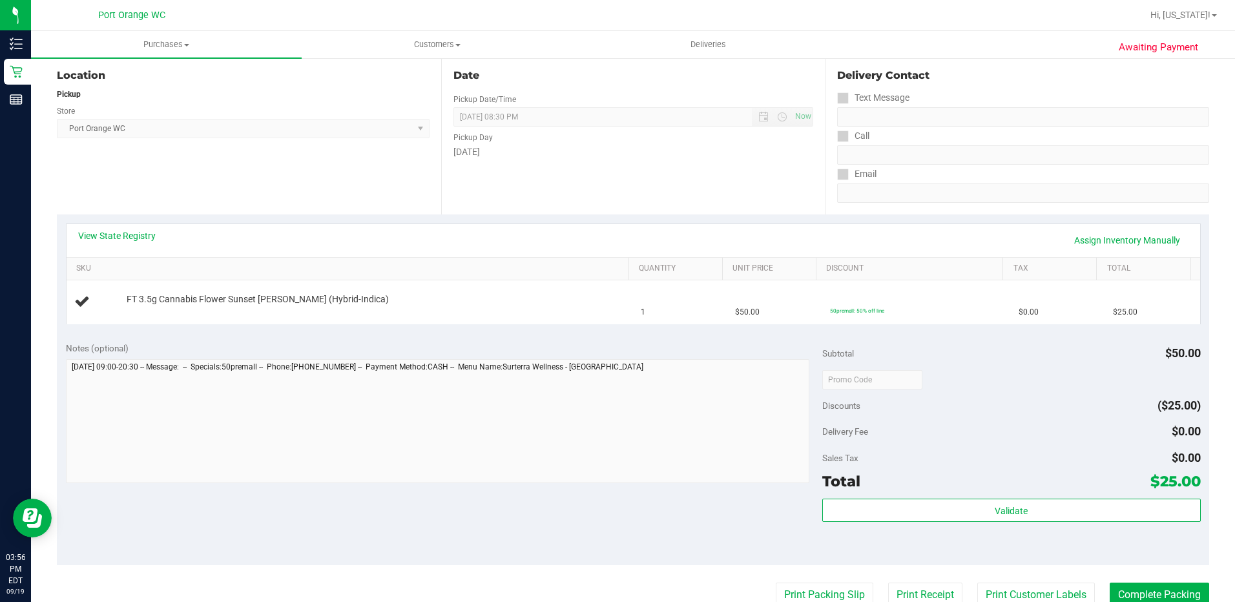
scroll to position [136, 0]
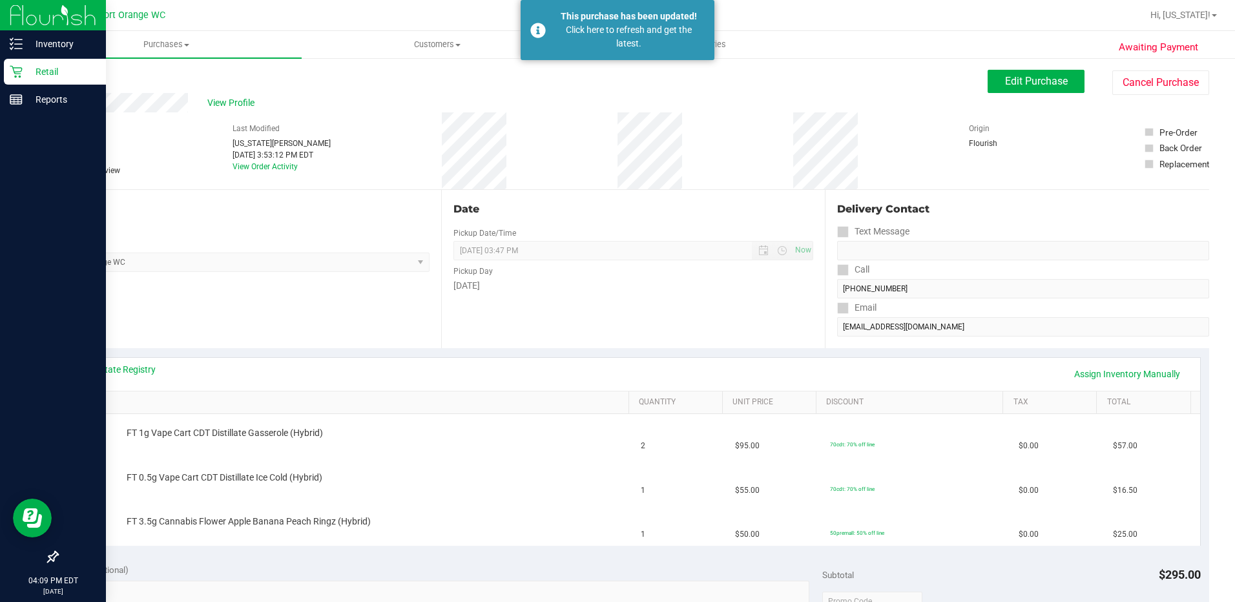
click at [21, 67] on icon at bounding box center [16, 71] width 13 height 13
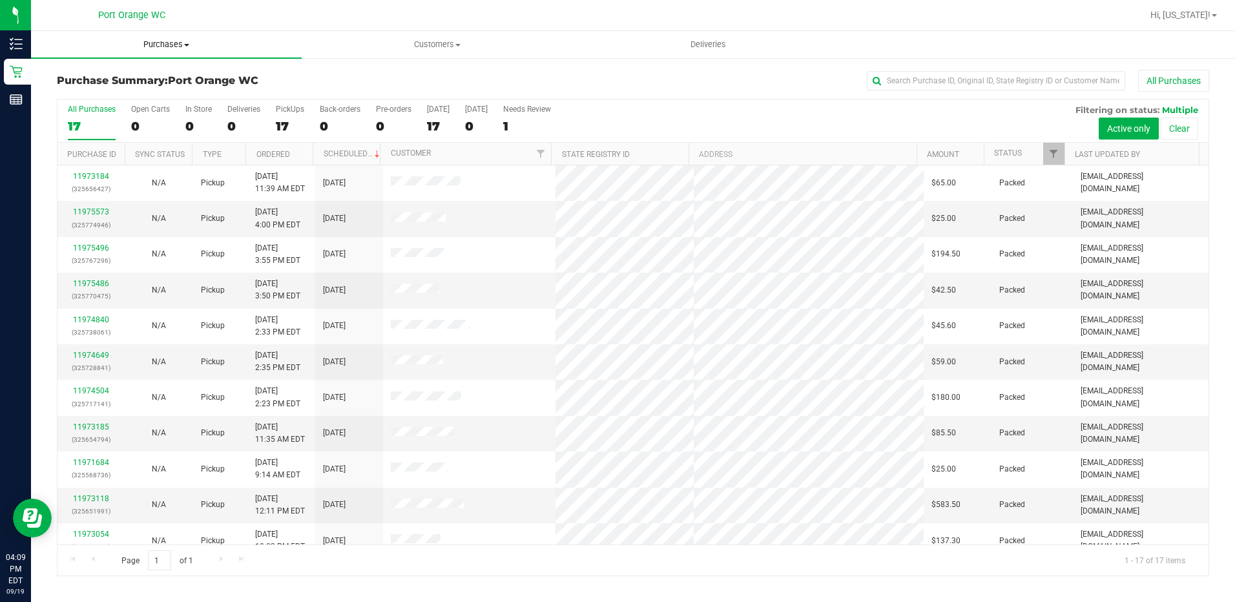
click at [153, 43] on span "Purchases" at bounding box center [166, 45] width 271 height 12
click at [125, 90] on li "Fulfillment" at bounding box center [166, 94] width 271 height 16
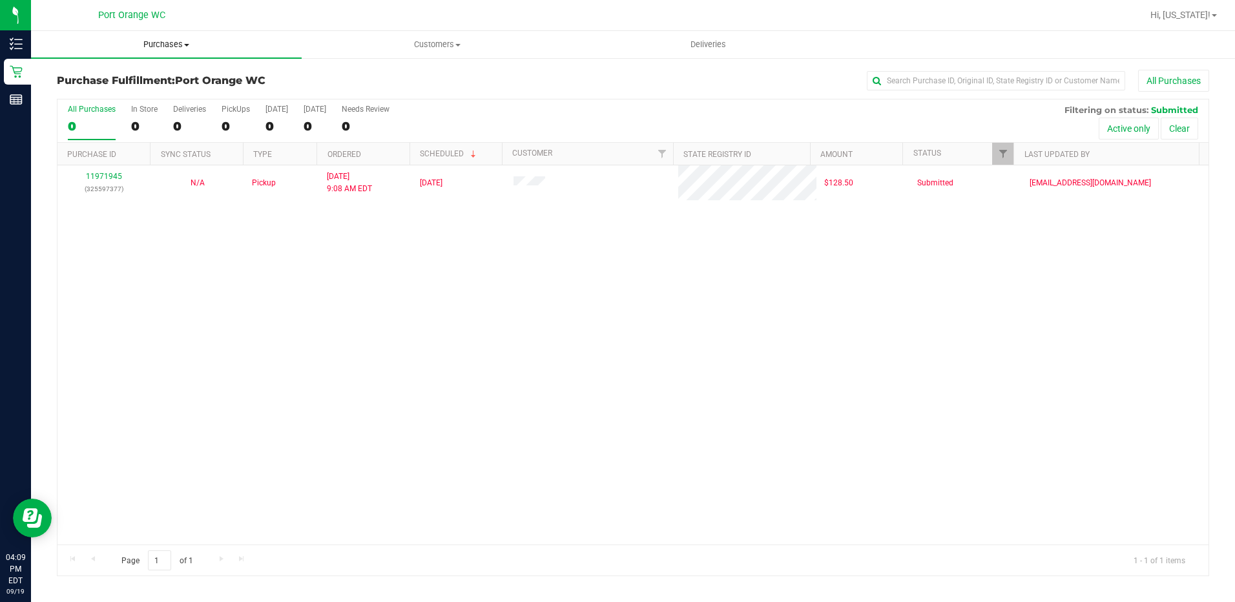
click at [163, 42] on span "Purchases" at bounding box center [166, 45] width 271 height 12
click at [128, 74] on span "Summary of purchases" at bounding box center [97, 77] width 132 height 11
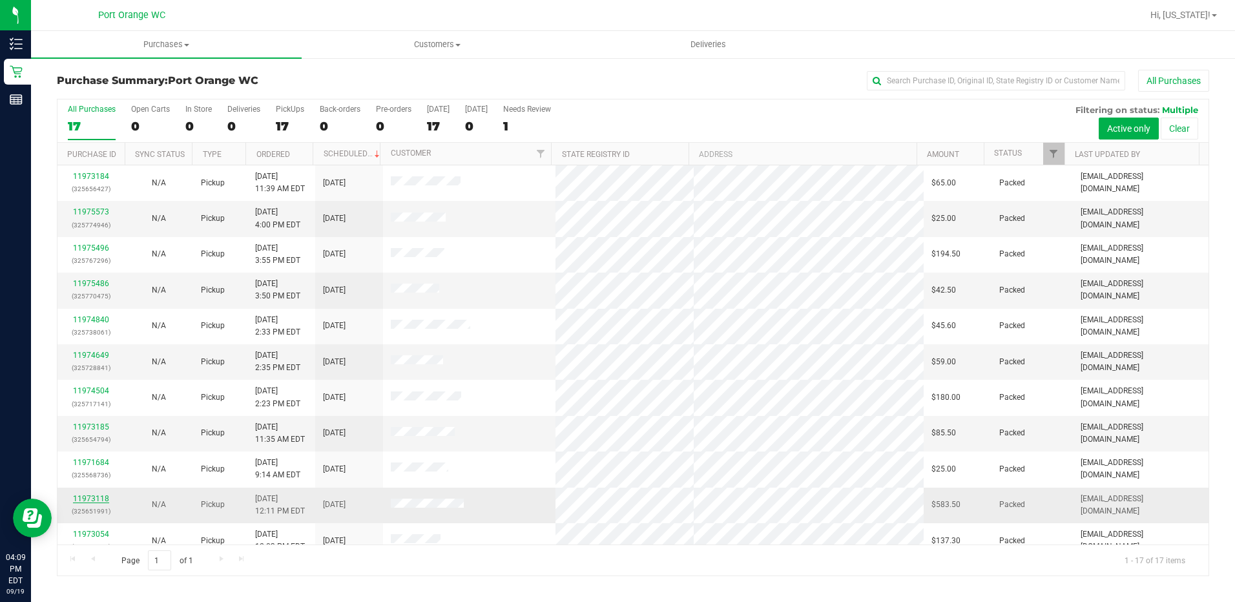
drag, startPoint x: 99, startPoint y: 503, endPoint x: 99, endPoint y: 496, distance: 7.1
click at [99, 498] on div "11973118 (325651991)" at bounding box center [91, 505] width 52 height 25
click at [99, 495] on link "11973118" at bounding box center [91, 498] width 36 height 9
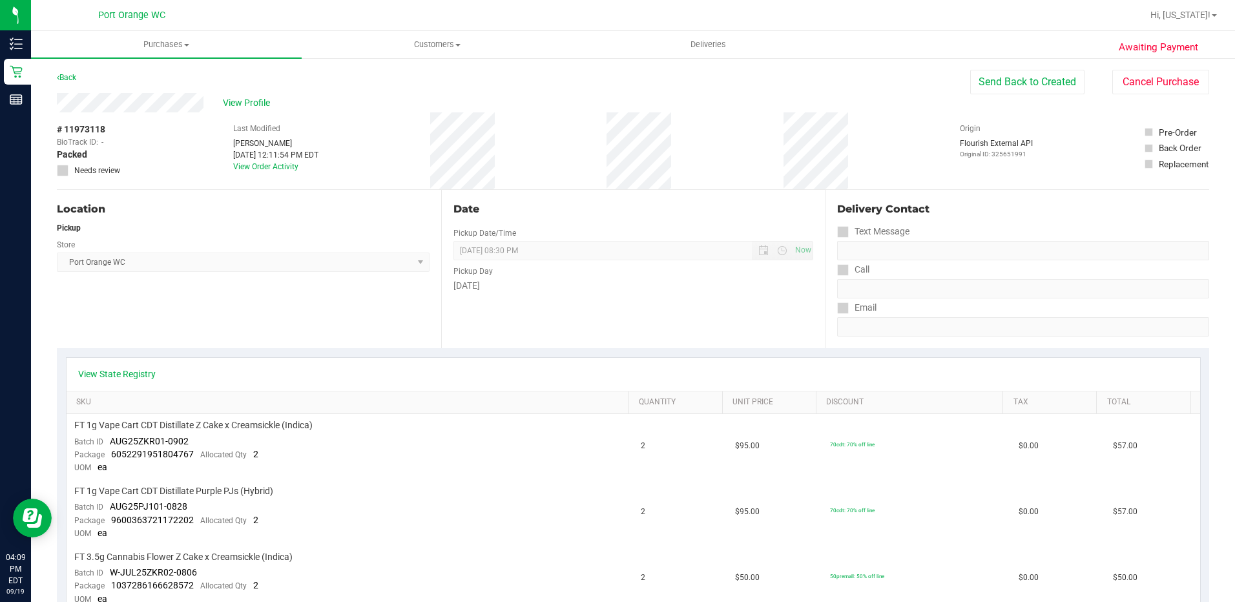
click at [67, 84] on div "Back" at bounding box center [66, 78] width 19 height 16
click at [68, 81] on div "Back" at bounding box center [66, 78] width 19 height 16
click at [65, 79] on link "Back" at bounding box center [66, 77] width 19 height 9
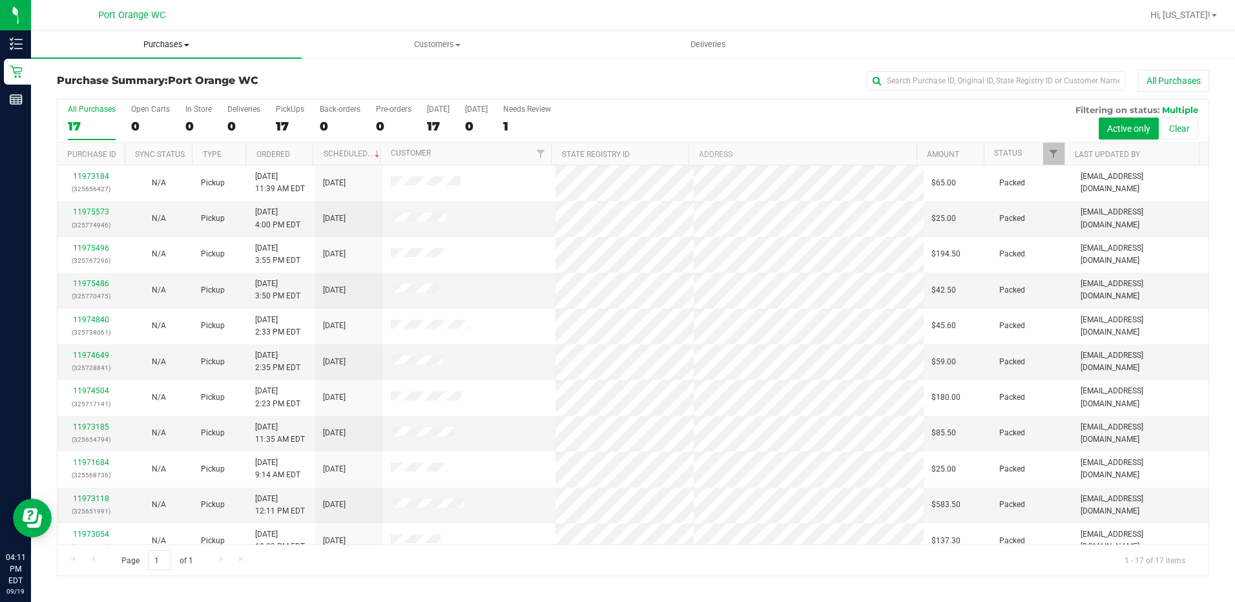
click at [178, 45] on span "Purchases" at bounding box center [166, 45] width 271 height 12
click at [118, 89] on li "Fulfillment" at bounding box center [166, 94] width 271 height 16
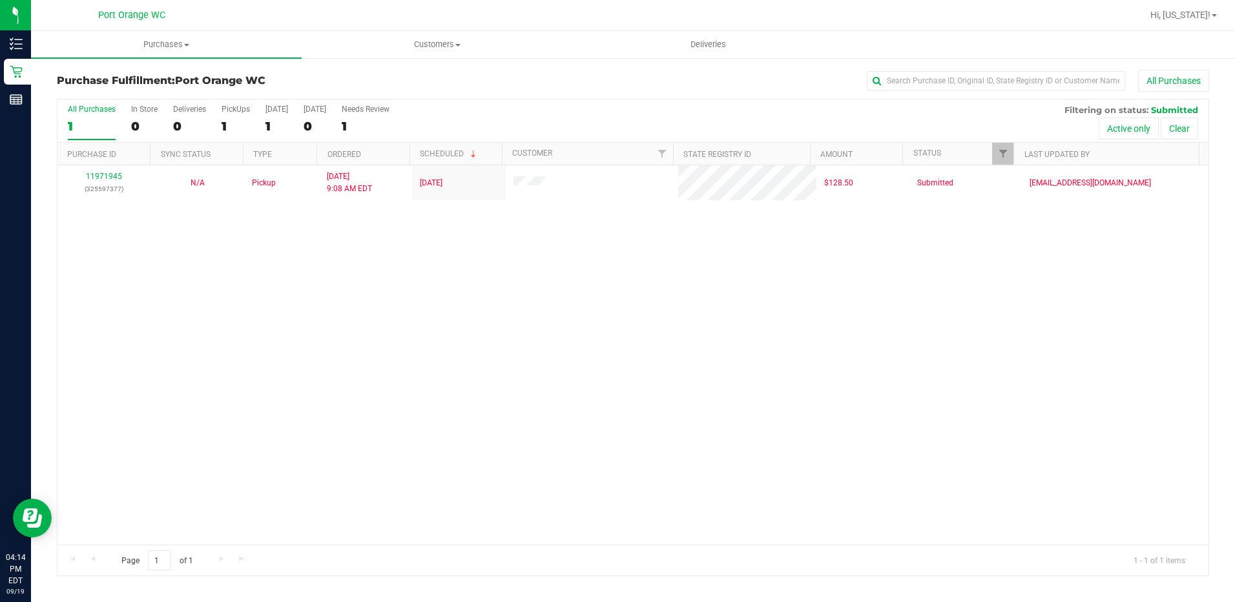
click at [779, 404] on div "11971945 (325597377) N/A Pickup [DATE] 9:08 AM EDT 9/19/2025 $128.50 Submitted …" at bounding box center [632, 354] width 1151 height 379
